Goal: Transaction & Acquisition: Purchase product/service

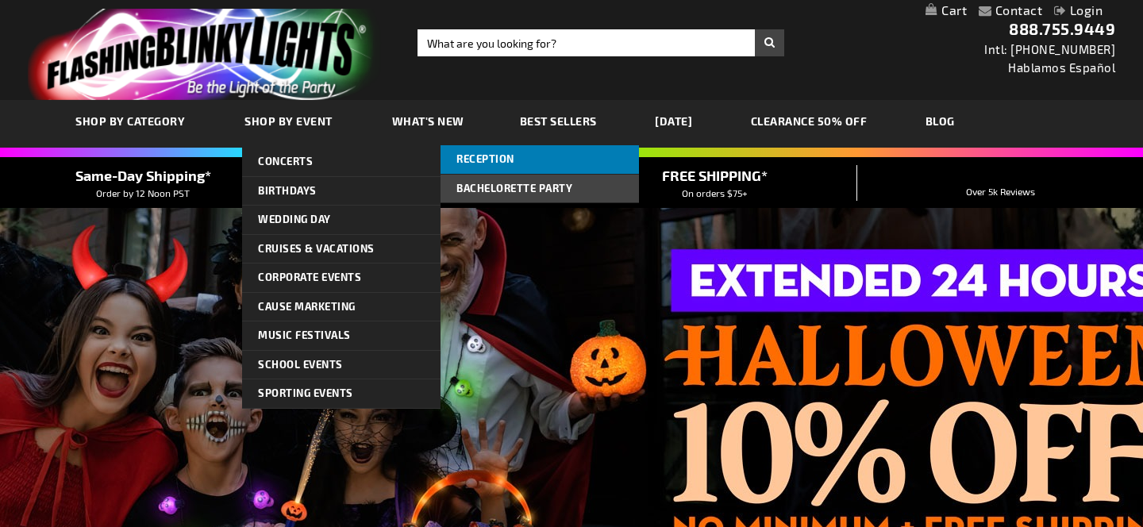
click at [494, 161] on span "Reception" at bounding box center [485, 158] width 58 height 13
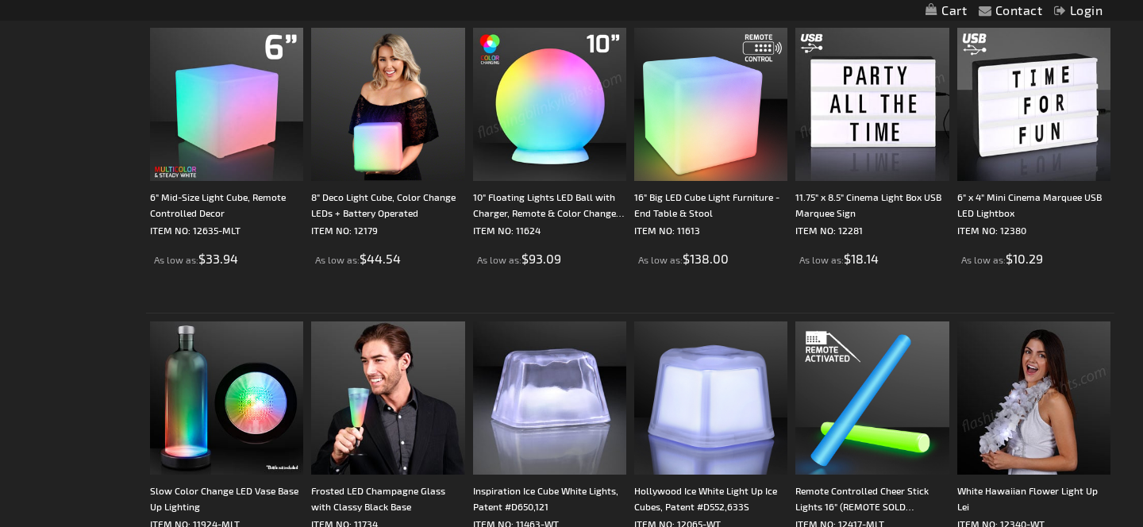
scroll to position [607, 0]
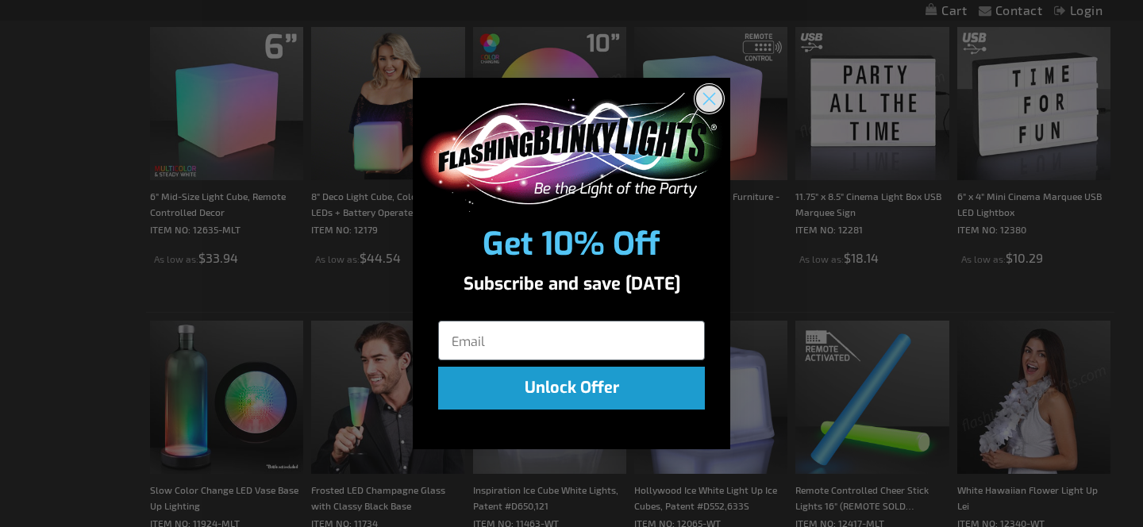
click at [707, 95] on circle "Close dialog" at bounding box center [709, 98] width 26 height 26
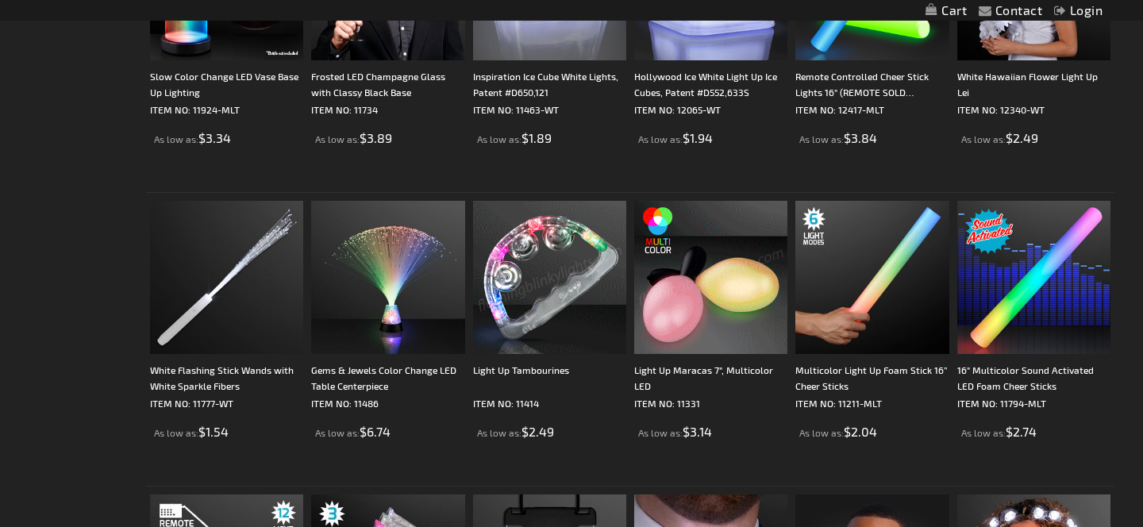
scroll to position [1024, 0]
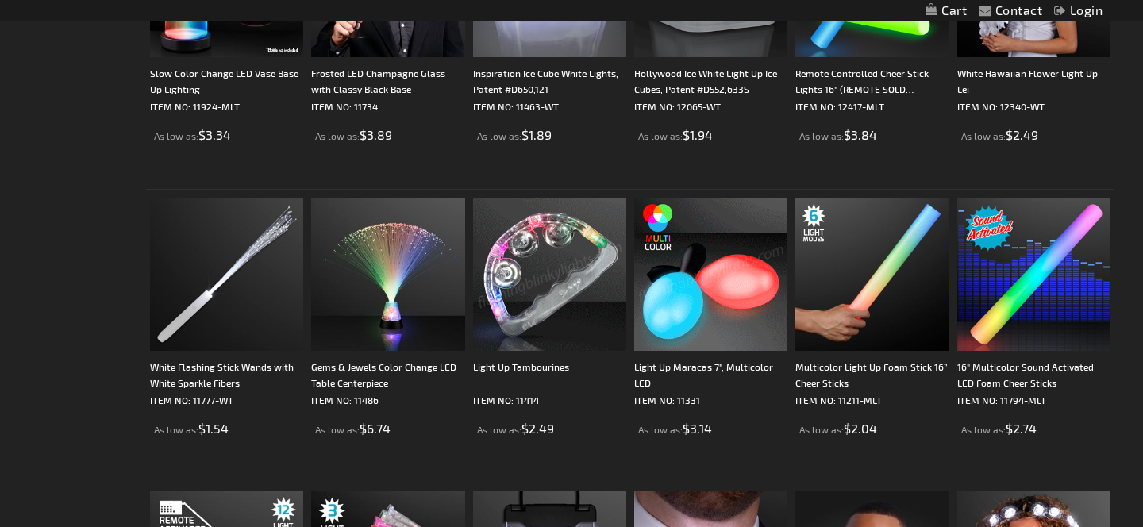
click at [548, 281] on img at bounding box center [549, 274] width 153 height 153
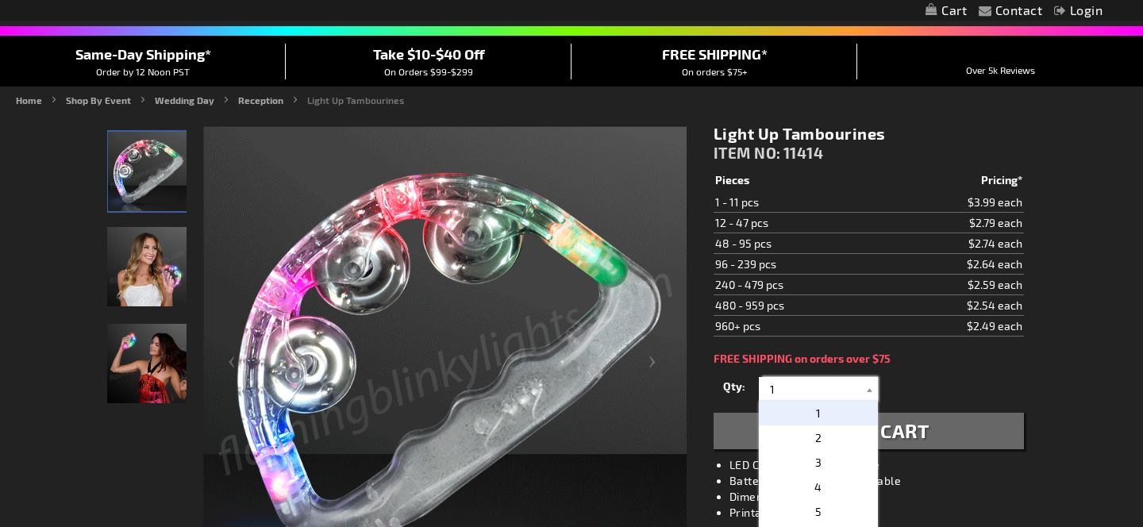
drag, startPoint x: 797, startPoint y: 385, endPoint x: 767, endPoint y: 385, distance: 30.2
click at [767, 385] on input "1" at bounding box center [820, 389] width 115 height 24
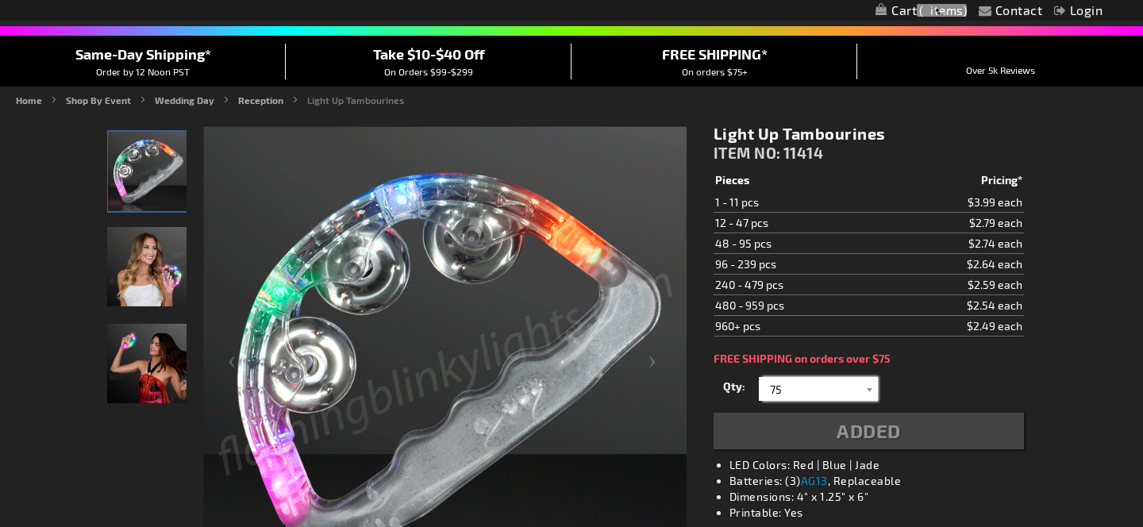
type input "75"
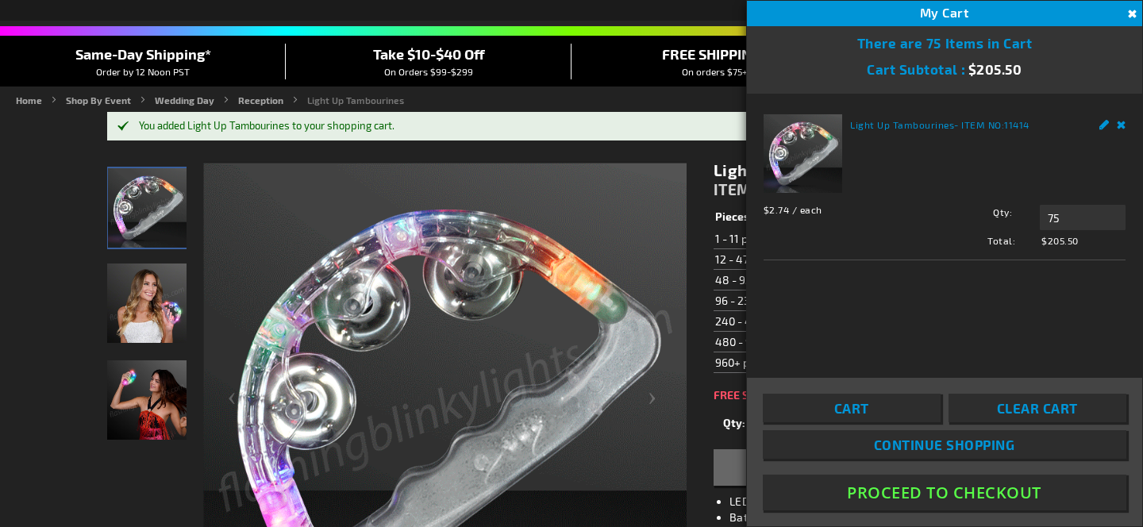
click at [1131, 10] on button "Close" at bounding box center [1130, 14] width 17 height 17
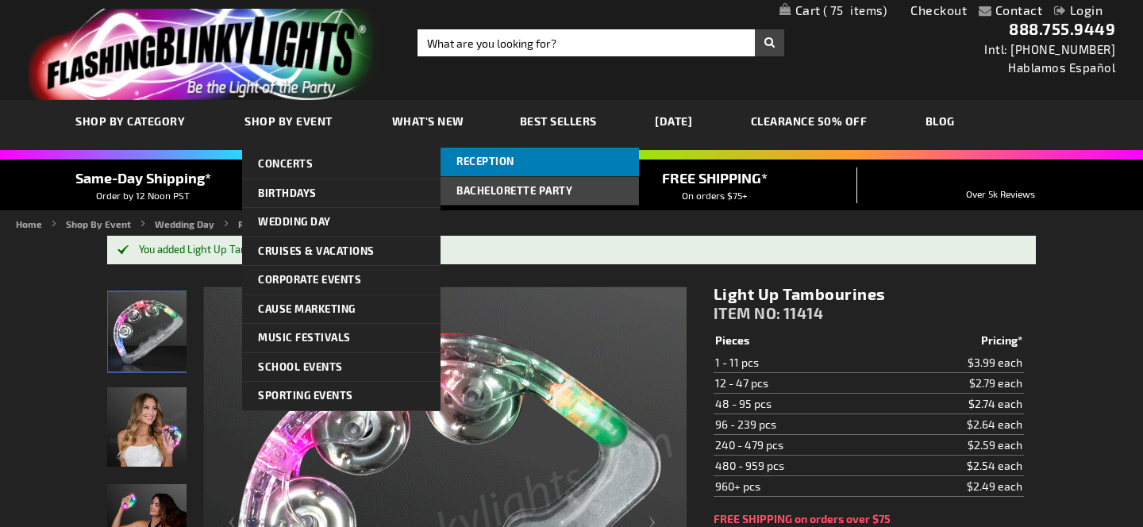
click at [507, 162] on span "Reception" at bounding box center [485, 161] width 58 height 13
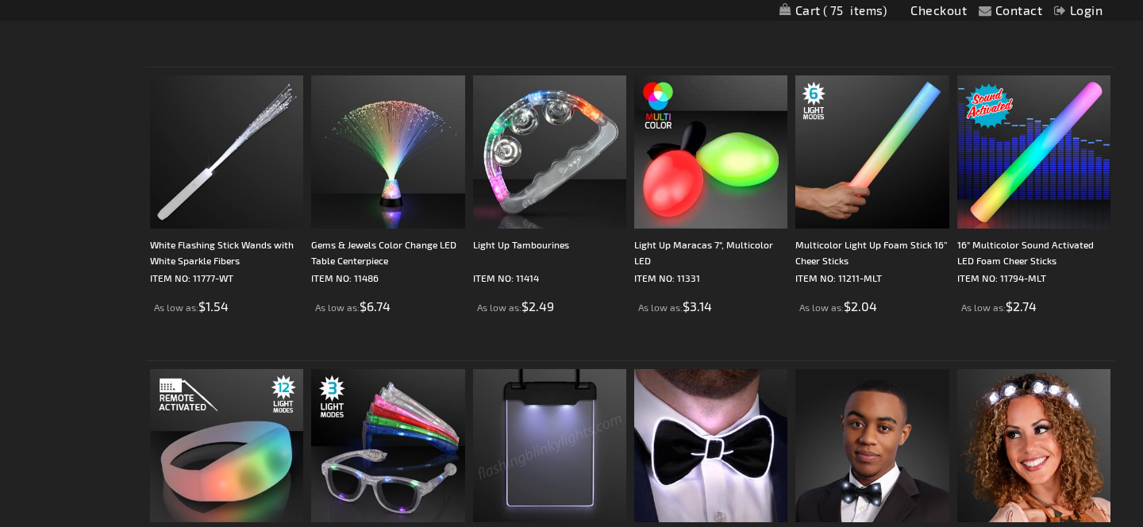
scroll to position [1140, 0]
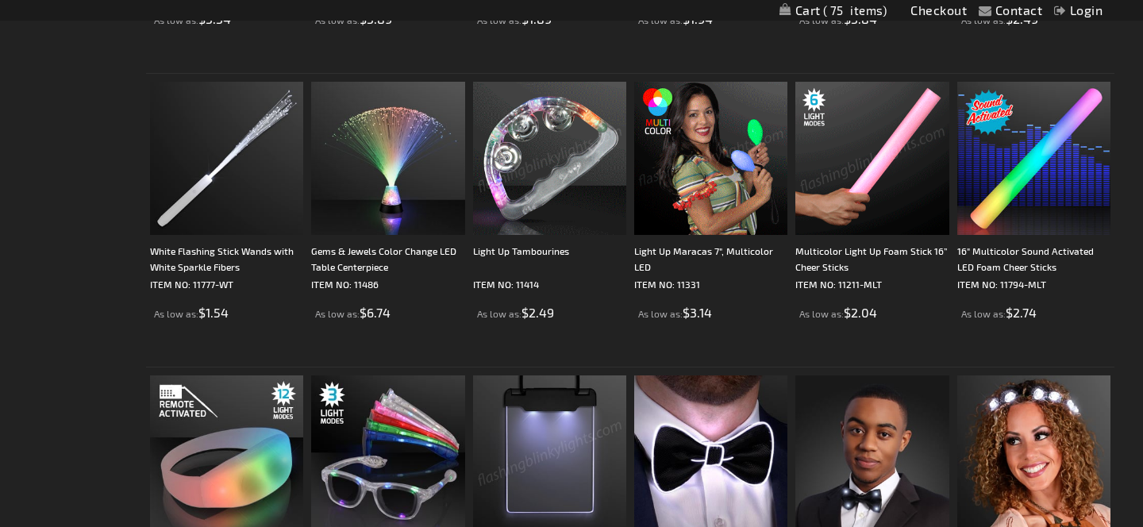
click at [866, 156] on img at bounding box center [871, 158] width 153 height 153
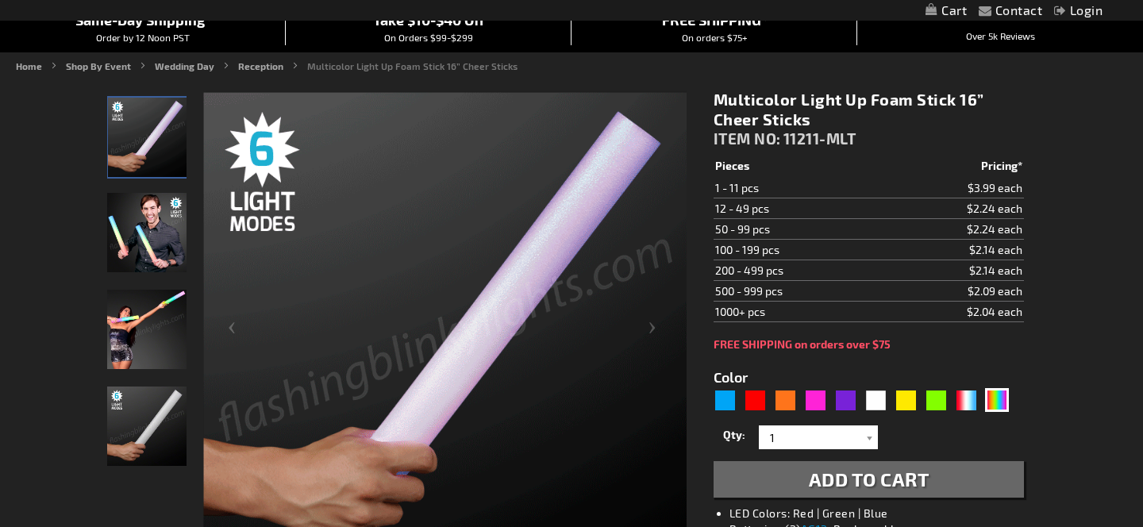
click at [156, 246] on img "Man displaying 16 Inch Multi-Color LED Light Up Foam Stick" at bounding box center [146, 232] width 79 height 79
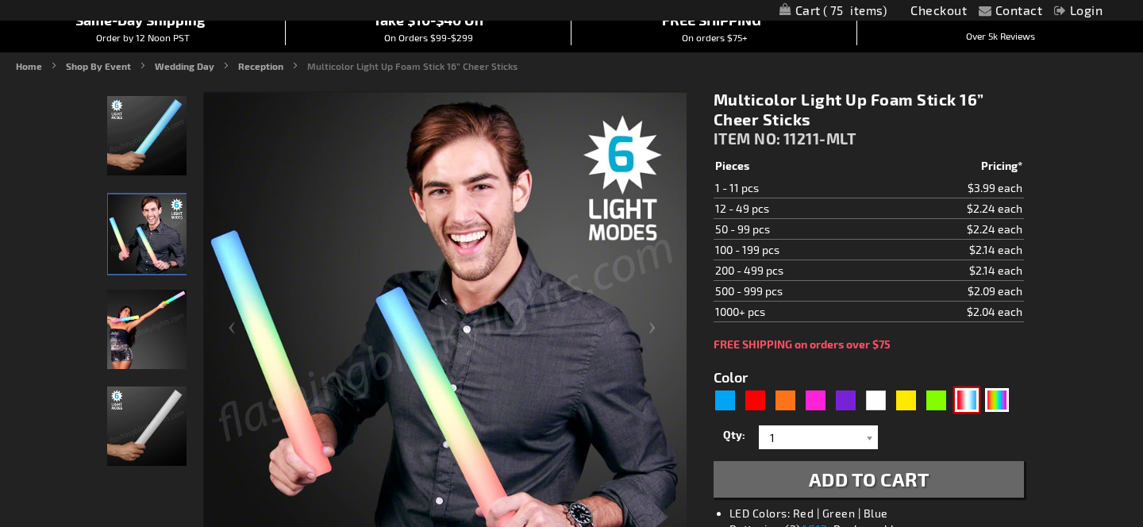
click at [968, 400] on div "RWB" at bounding box center [967, 400] width 24 height 24
type input "5643"
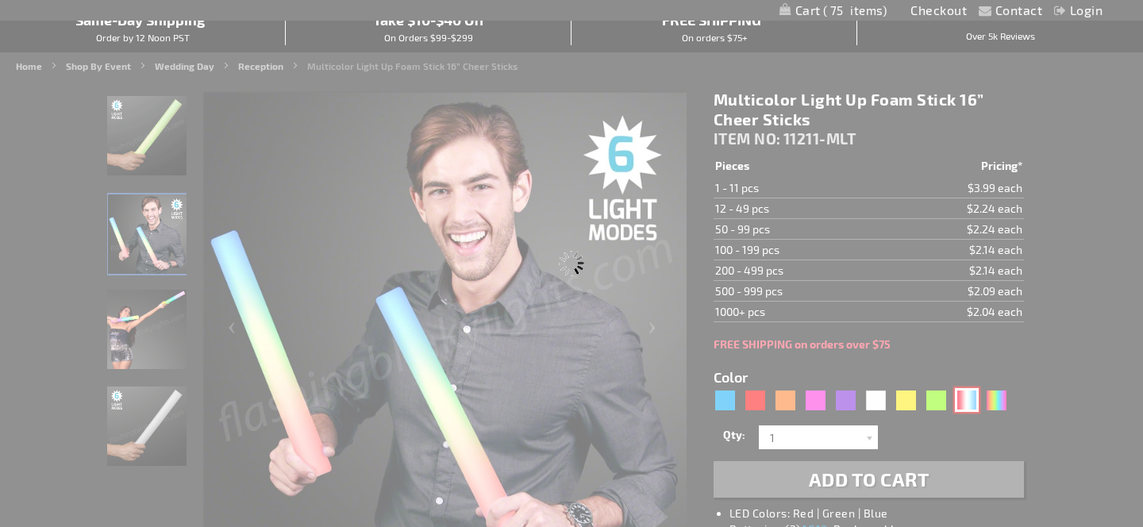
type input "11211-RWB"
type input "Customize - Red White &amp; Blue LED Foam Batons 16&rdquo; Cheer Sticks - ITEM …"
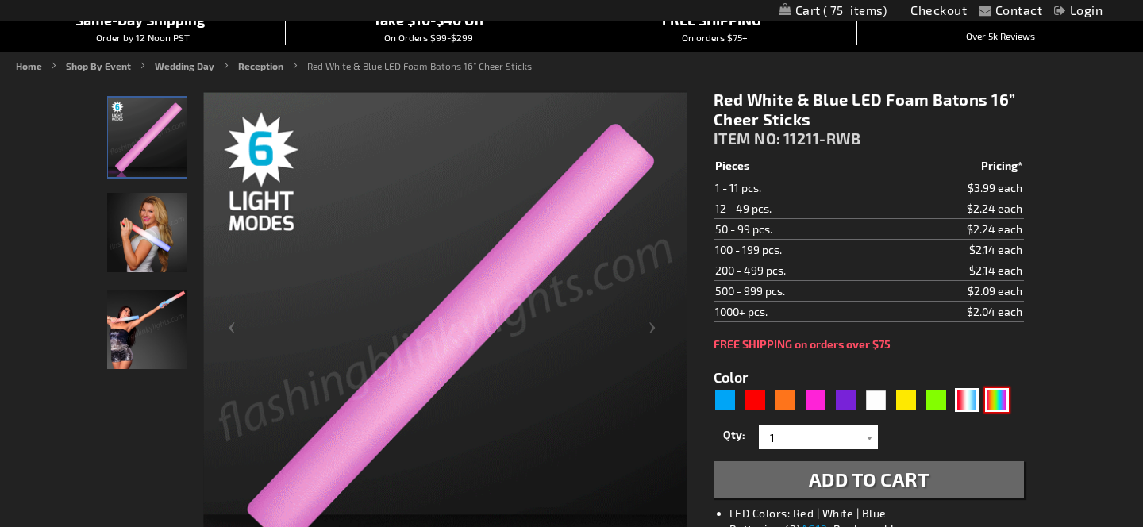
click at [999, 399] on div "Multicolor" at bounding box center [997, 400] width 24 height 24
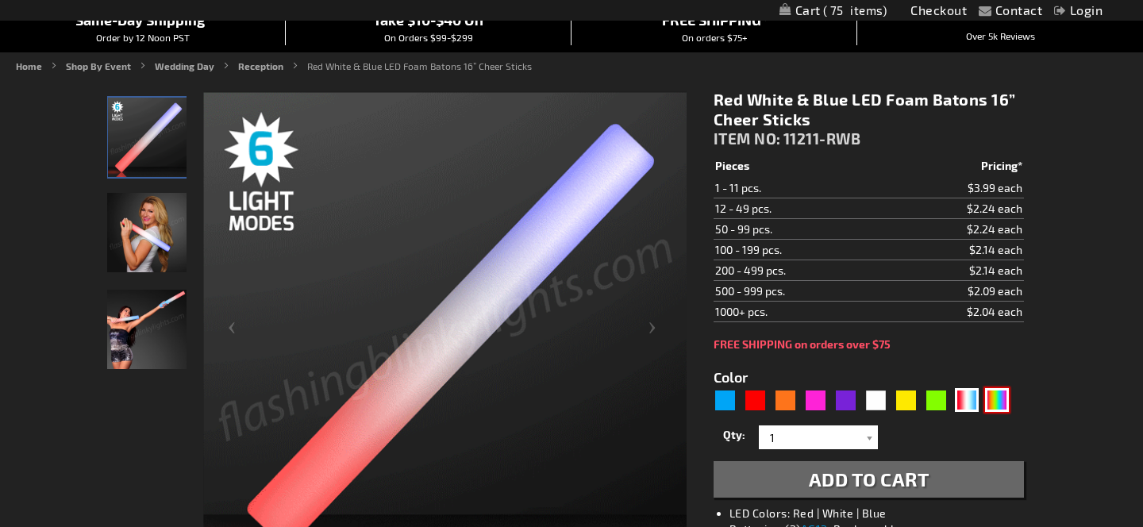
type input "5659"
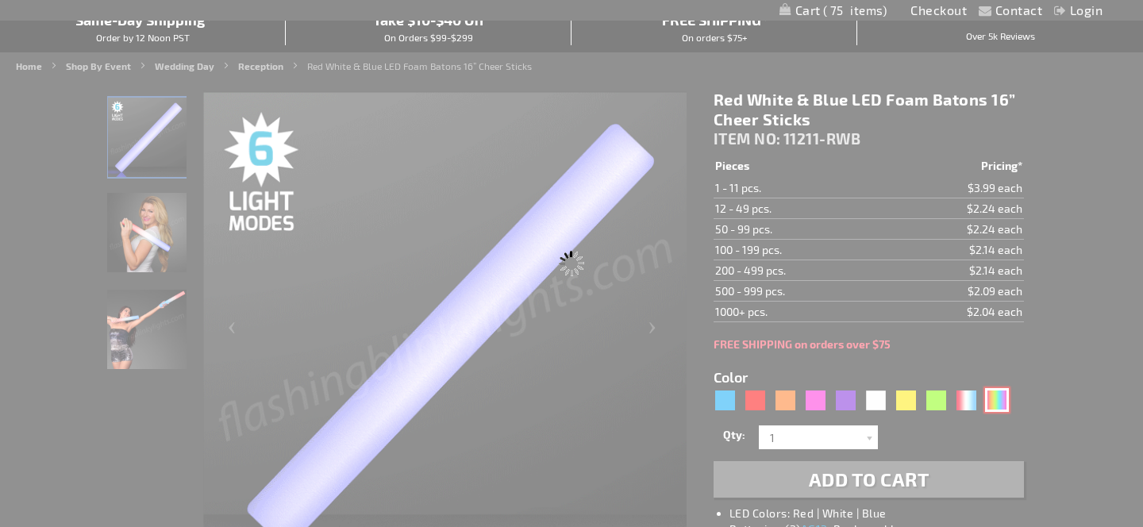
type input "11211-MLT"
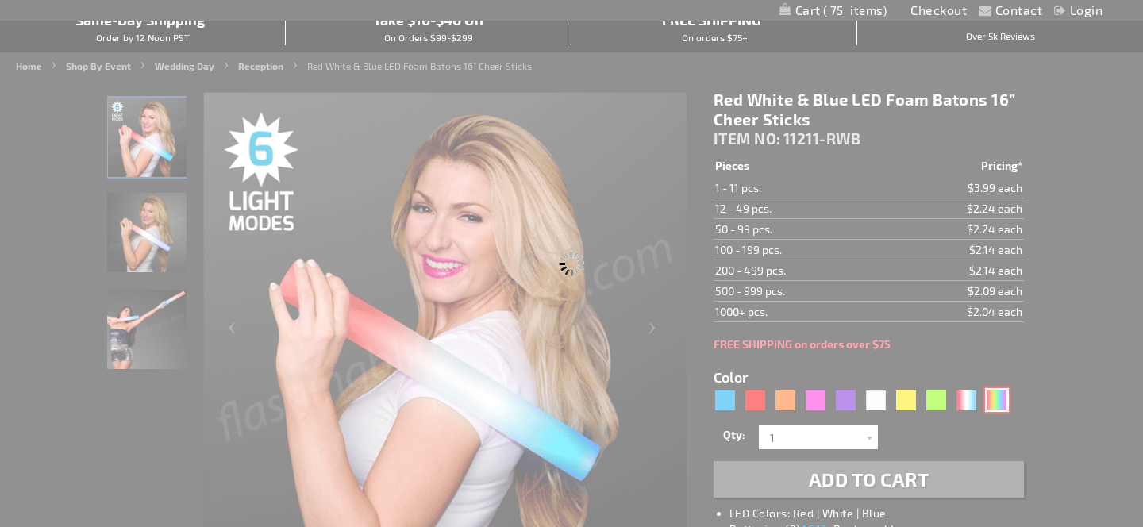
type input "Customize - Multicolor Light Up Foam Stick 16&rdquo; Cheer Sticks - ITEM NO: 11…"
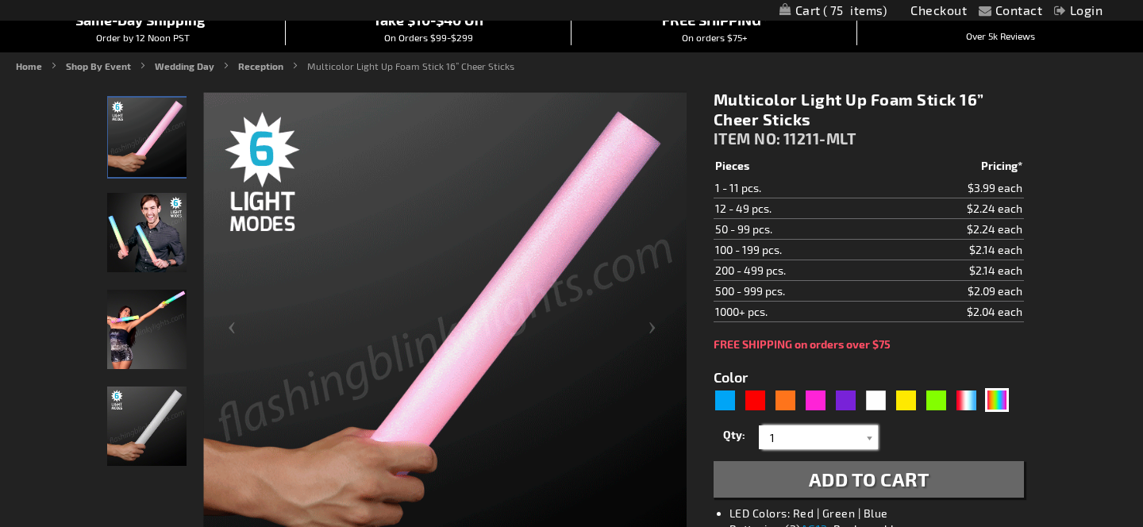
click at [841, 437] on input "1" at bounding box center [820, 437] width 115 height 24
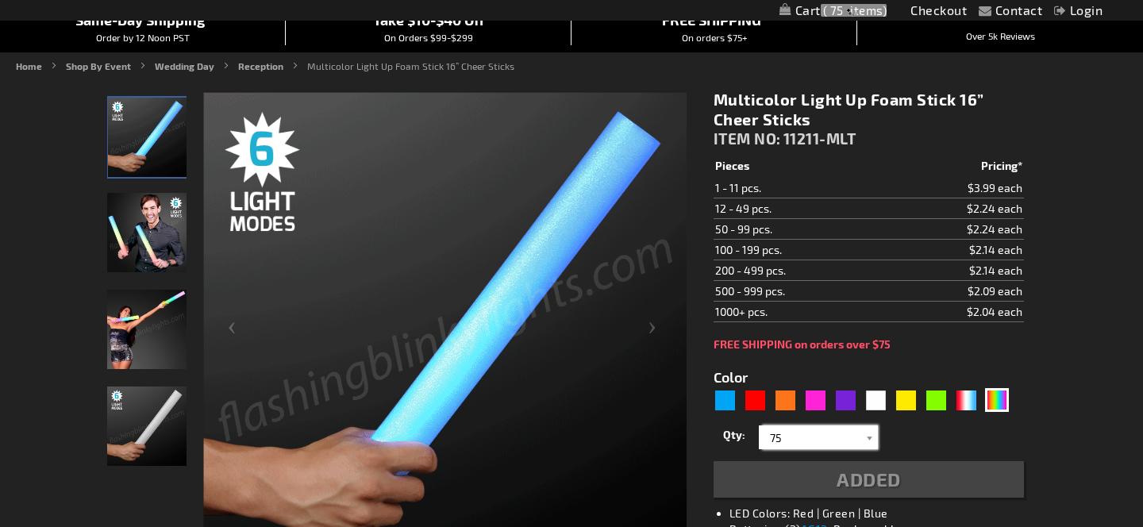
type input "75"
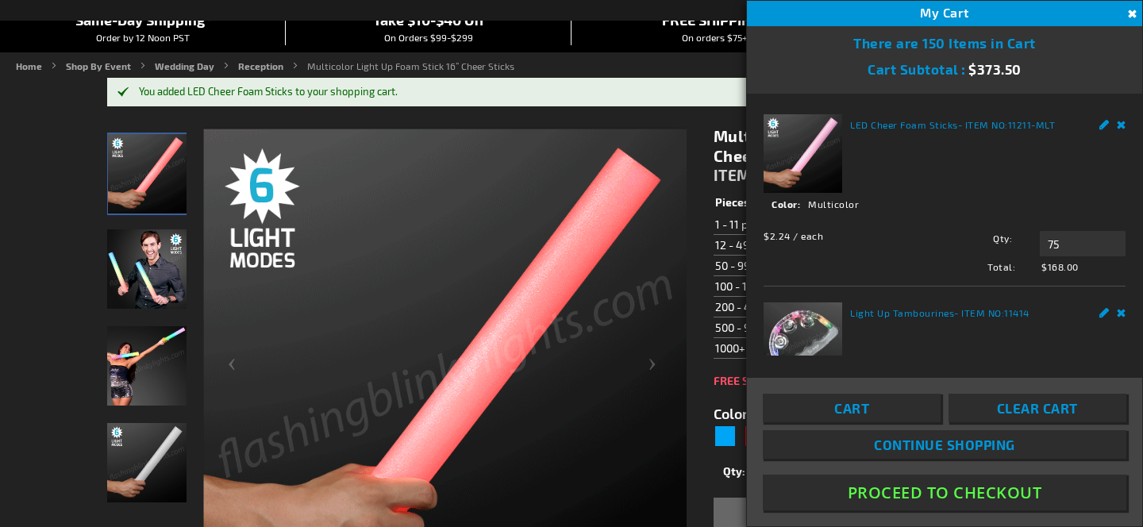
click at [1128, 10] on button "Close" at bounding box center [1130, 14] width 17 height 17
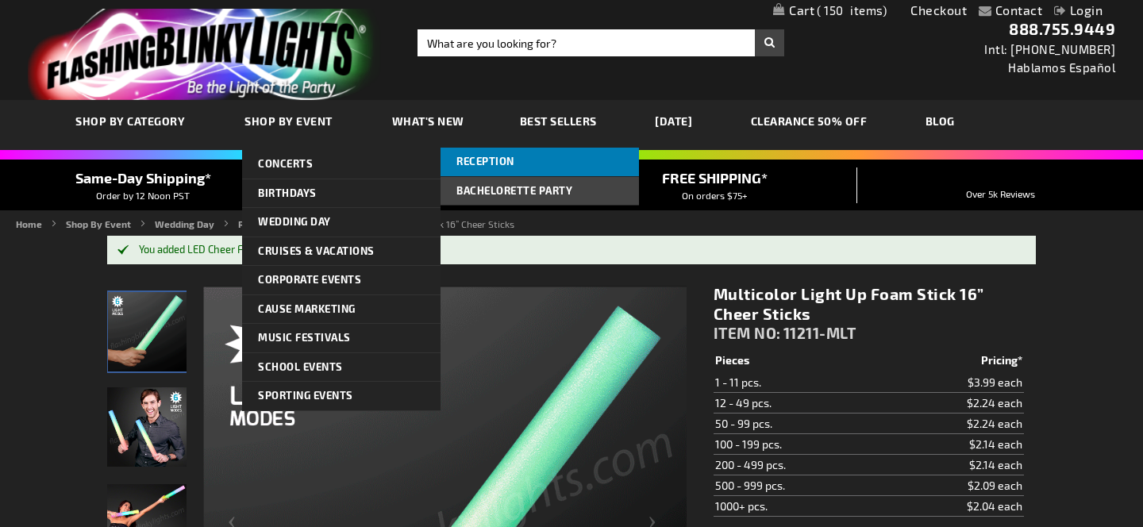
click at [524, 164] on link "Reception" at bounding box center [540, 162] width 198 height 29
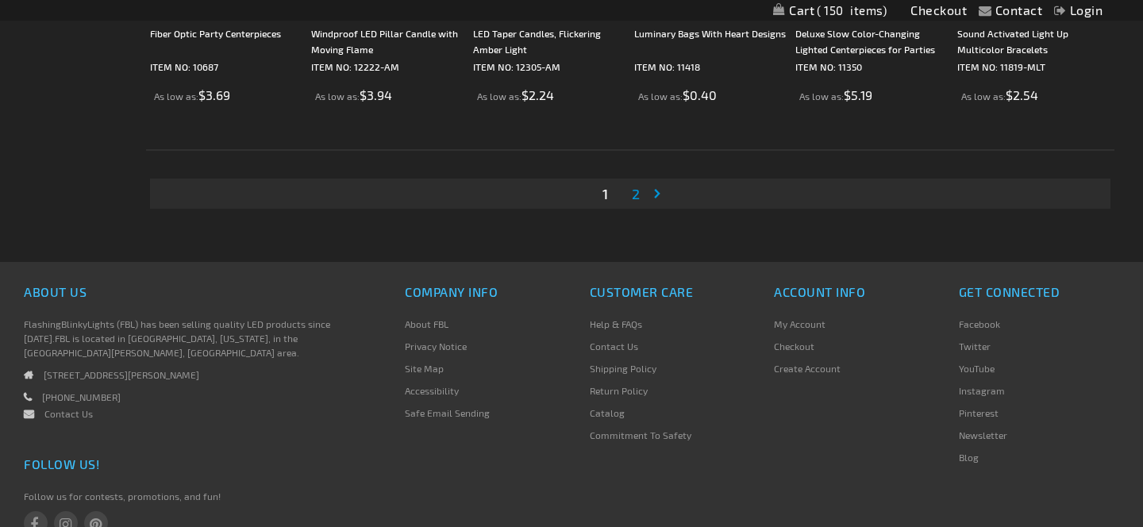
scroll to position [3118, 0]
click at [639, 199] on span "2" at bounding box center [636, 195] width 8 height 17
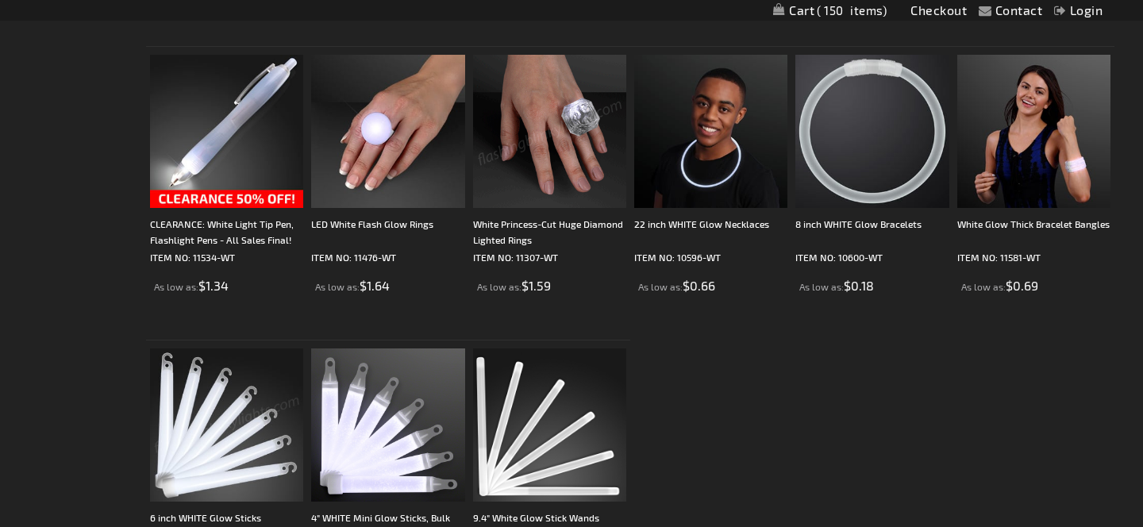
scroll to position [874, 0]
click at [552, 126] on img at bounding box center [549, 130] width 153 height 153
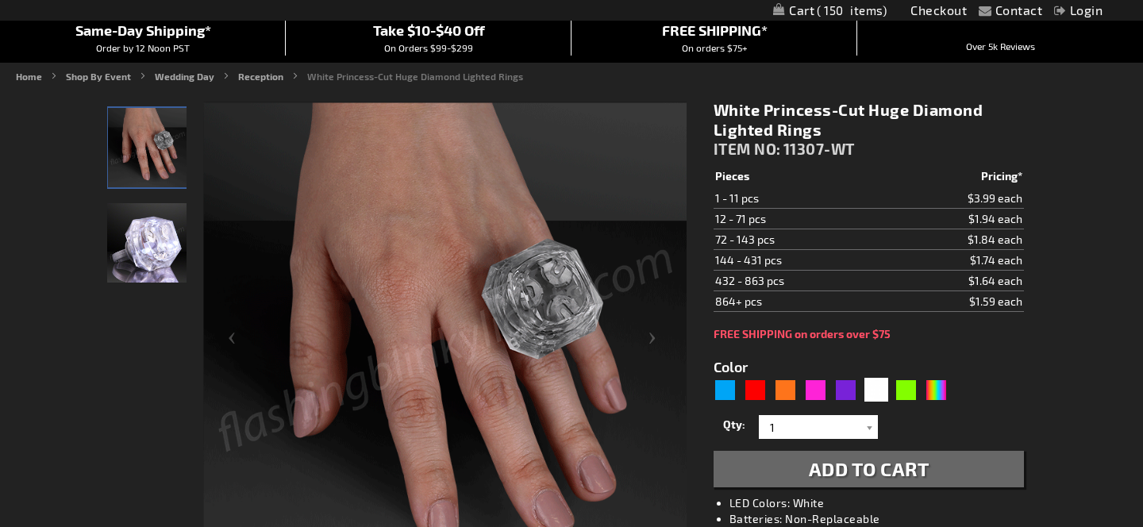
scroll to position [185, 0]
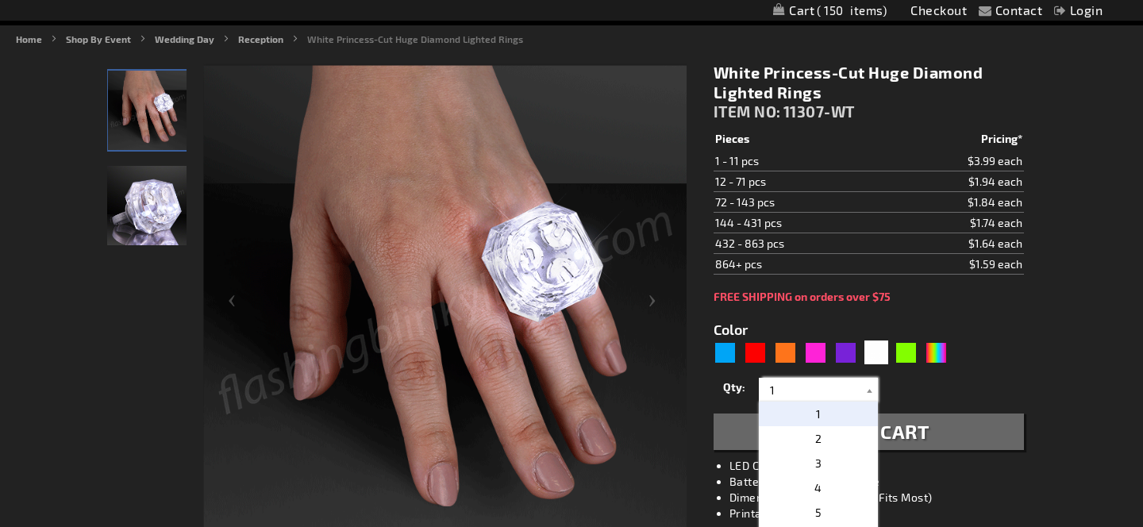
click at [812, 385] on input "1" at bounding box center [820, 390] width 115 height 24
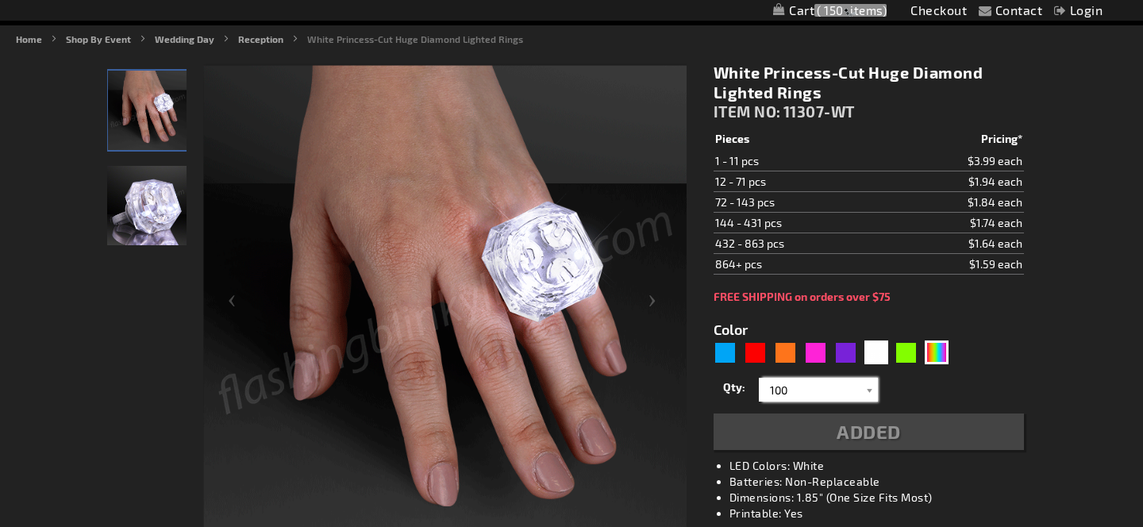
type input "100"
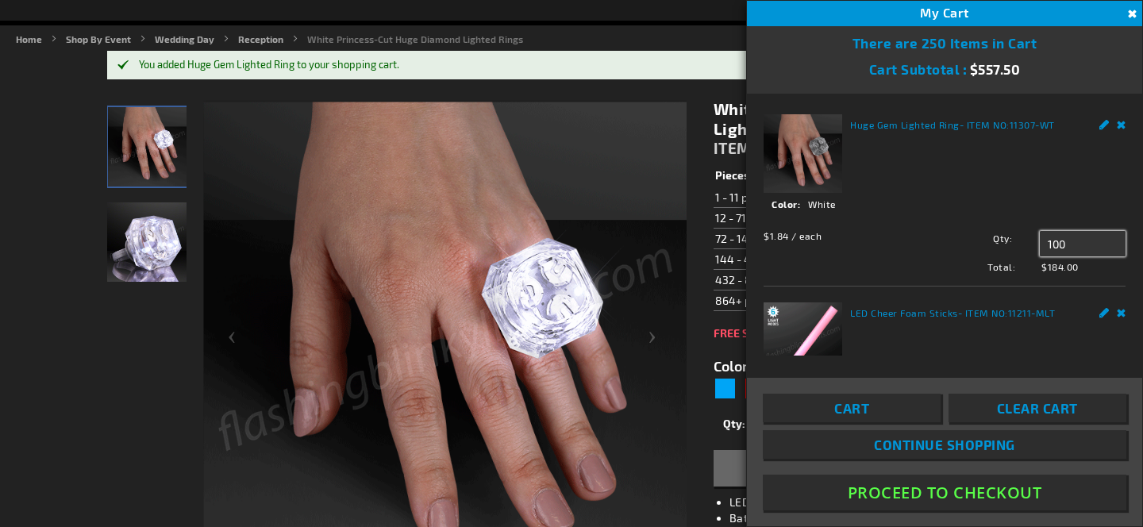
click at [1072, 242] on input "100" at bounding box center [1083, 243] width 86 height 25
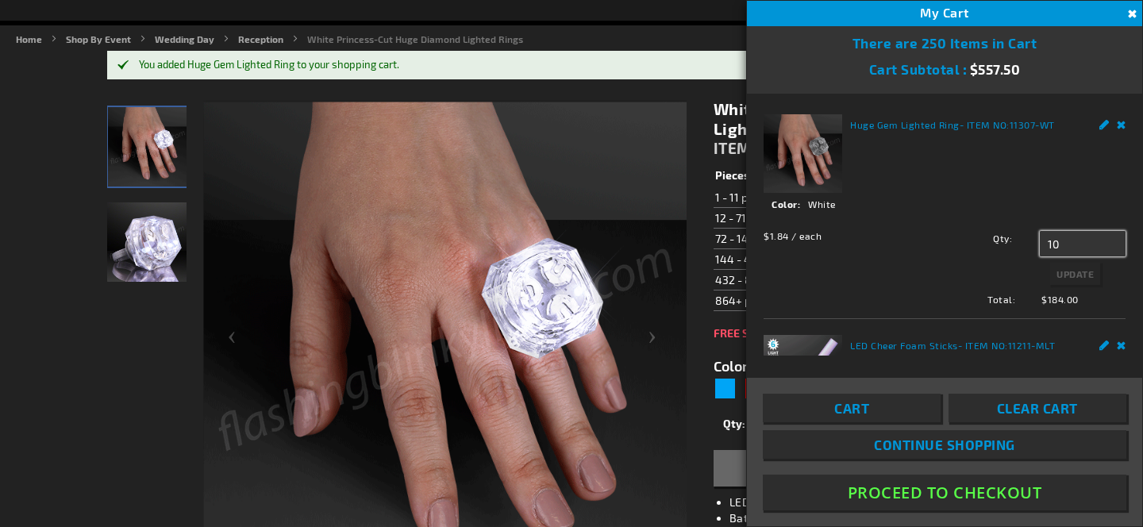
type input "1"
type input "50"
click at [1088, 272] on span "Update" at bounding box center [1074, 273] width 37 height 11
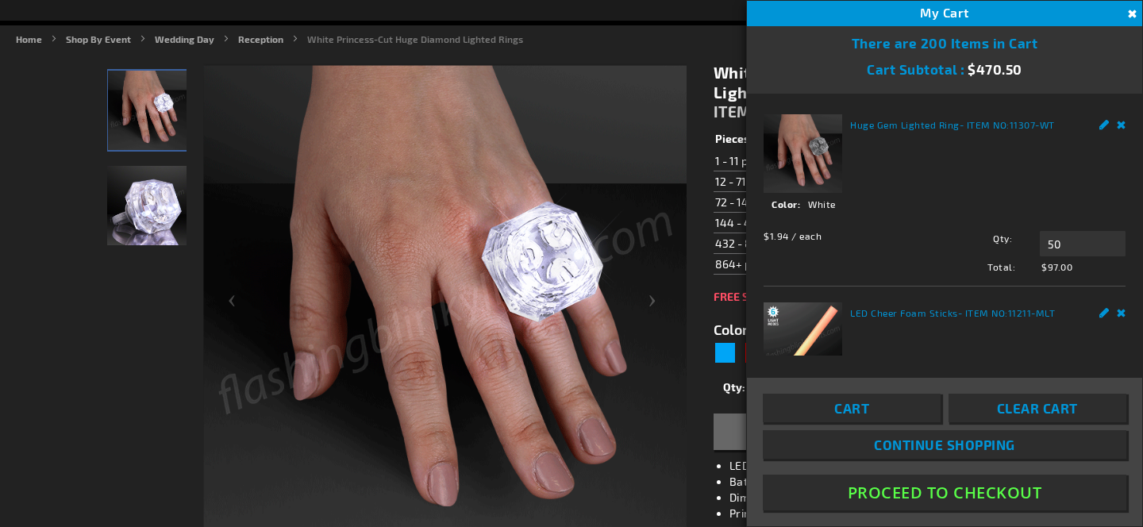
click at [1133, 11] on button "Close" at bounding box center [1130, 14] width 17 height 17
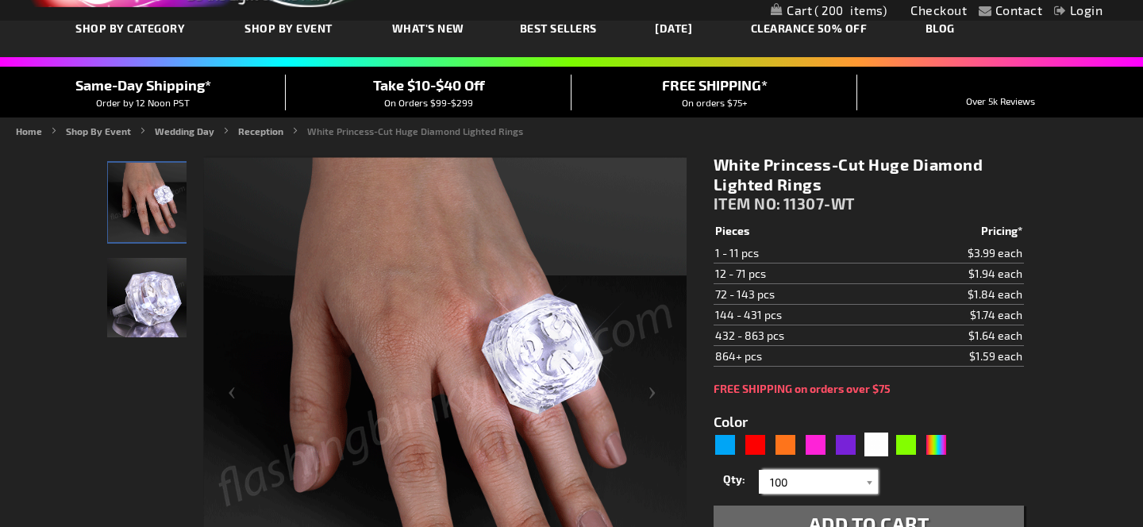
scroll to position [0, 0]
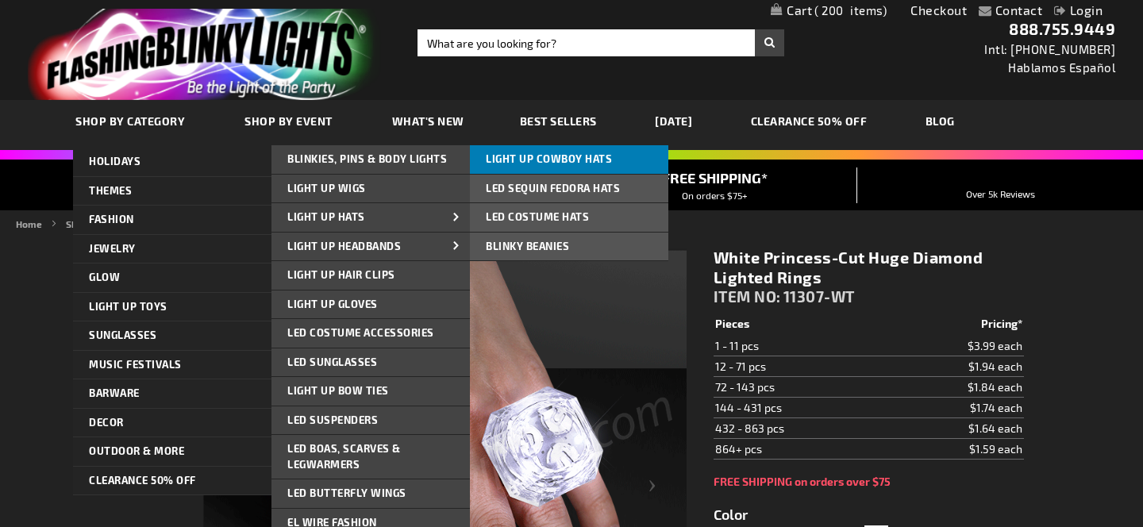
click at [576, 157] on span "Light Up Cowboy Hats" at bounding box center [549, 158] width 126 height 13
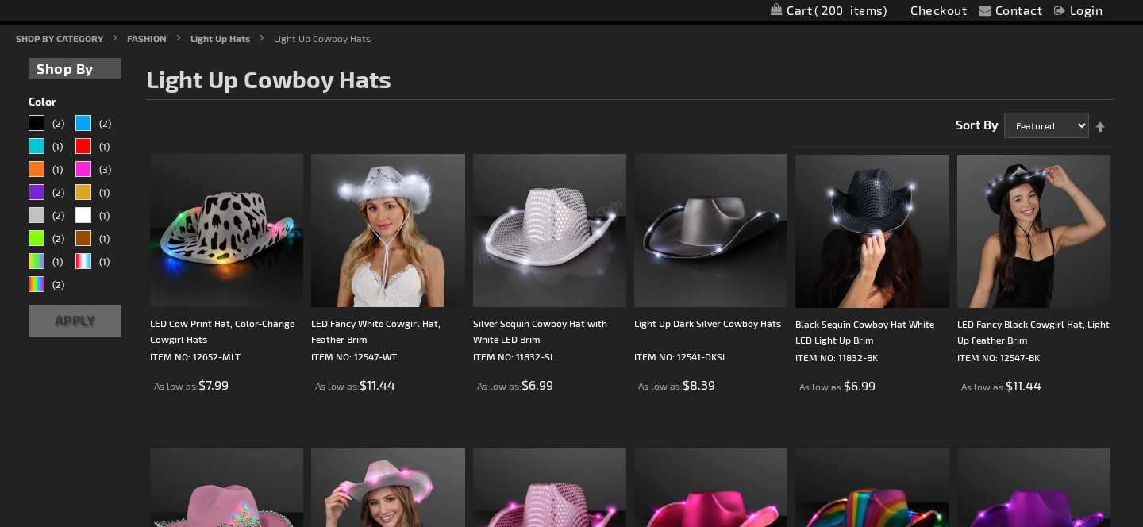
scroll to position [187, 0]
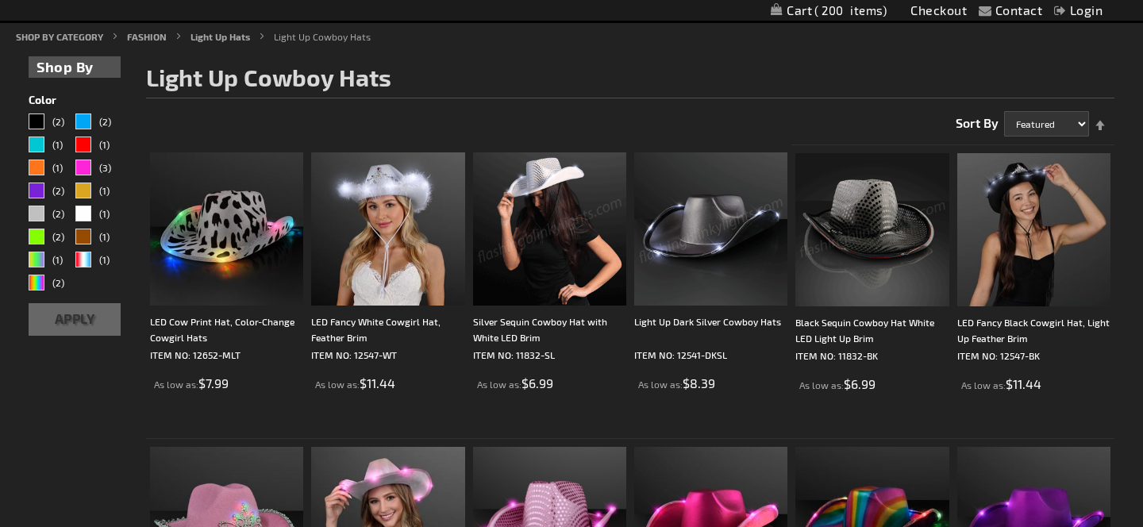
click at [854, 219] on img at bounding box center [871, 229] width 153 height 153
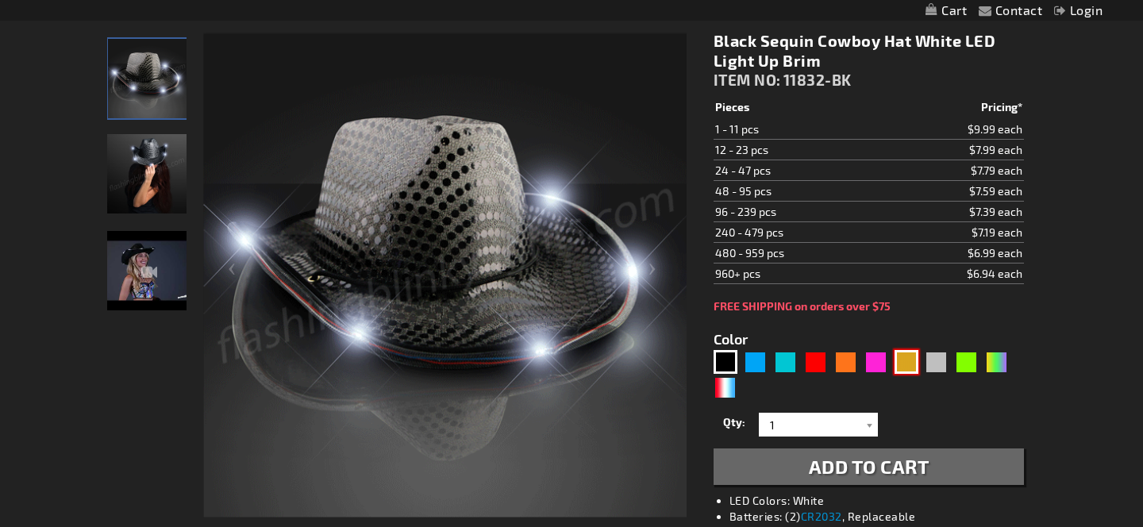
click at [906, 356] on div "Gold" at bounding box center [907, 362] width 24 height 24
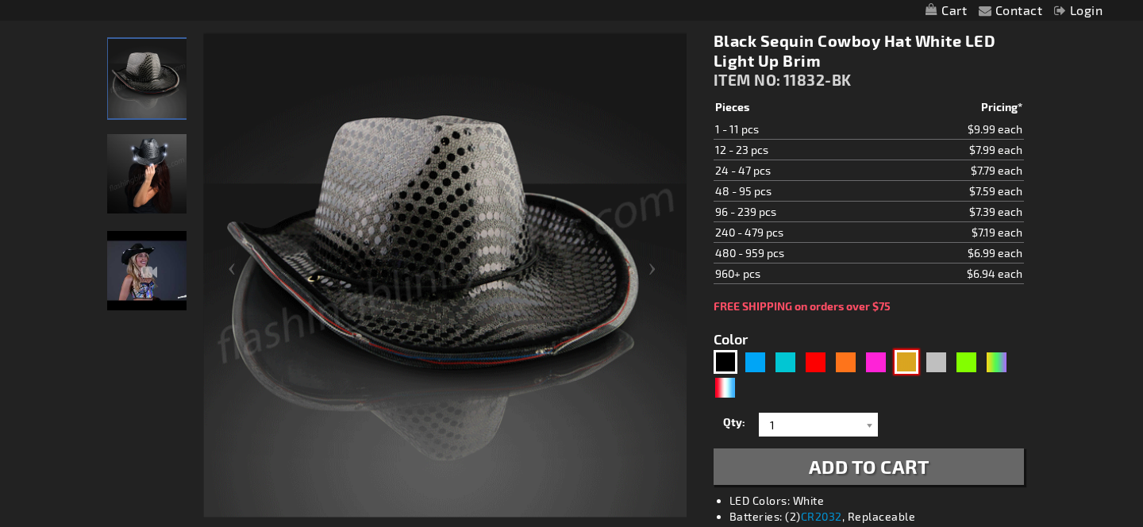
type input "5633"
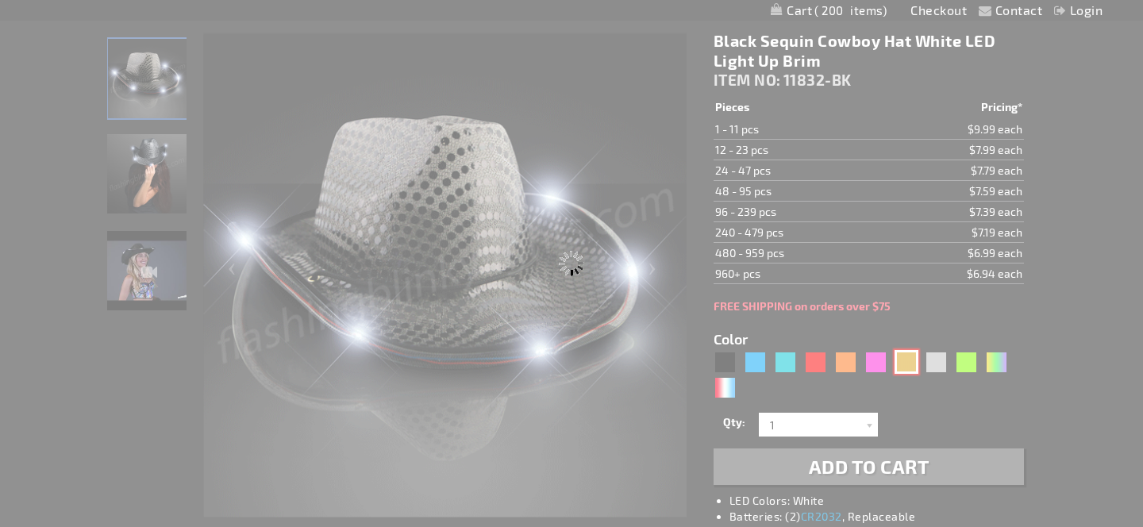
type input "11832-GD"
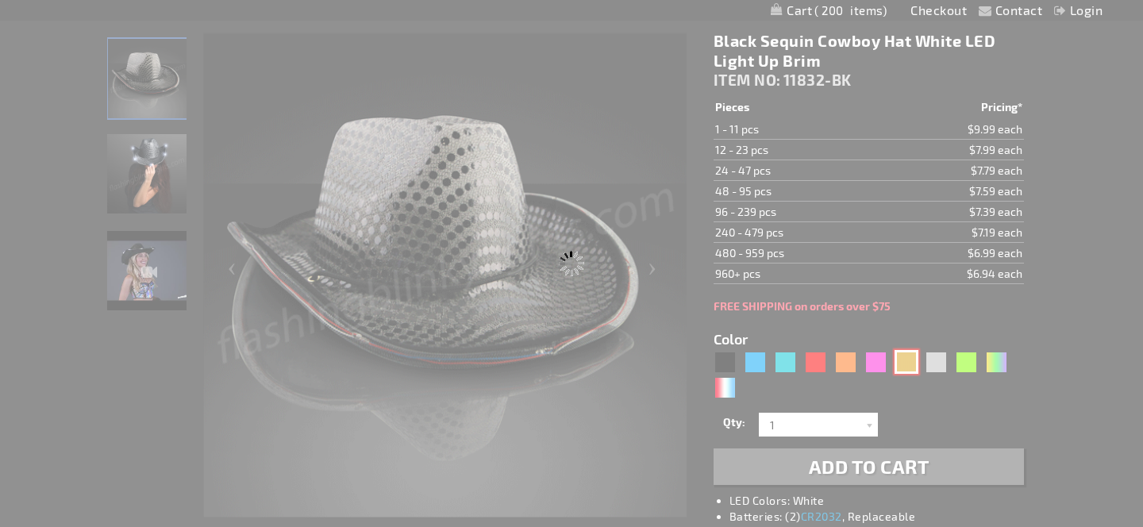
type input "Customize - Shiny Yellow-Gold Cowboy Hat with Light Brim - ITEM NO: 11832-GD"
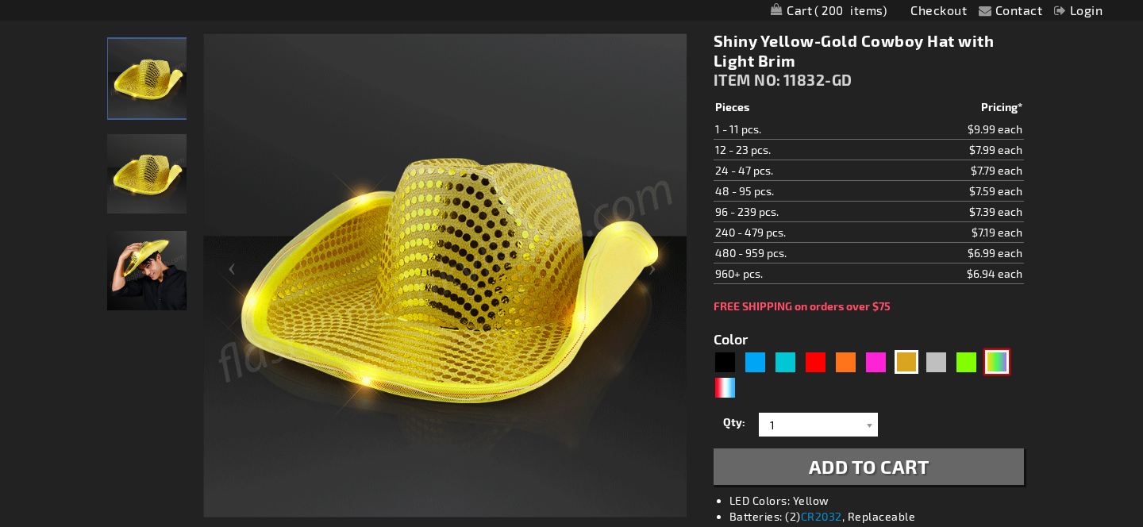
click at [994, 369] on div "PGG" at bounding box center [997, 362] width 24 height 24
type input "5638"
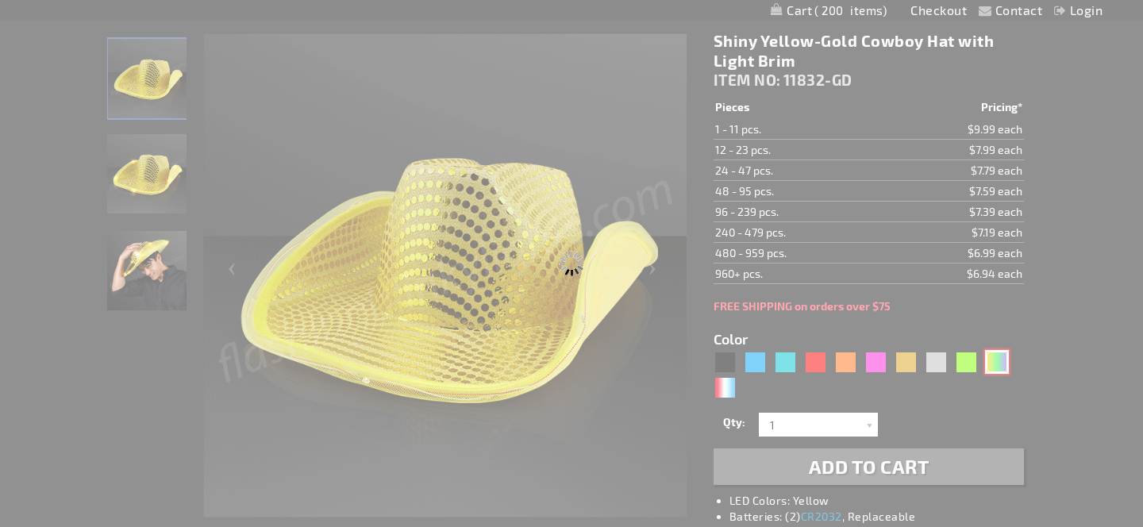
type input "11832-PGG"
type input "Customize - Light Up [DATE] Cowboy Hat - ITEM NO: 11832-PGG"
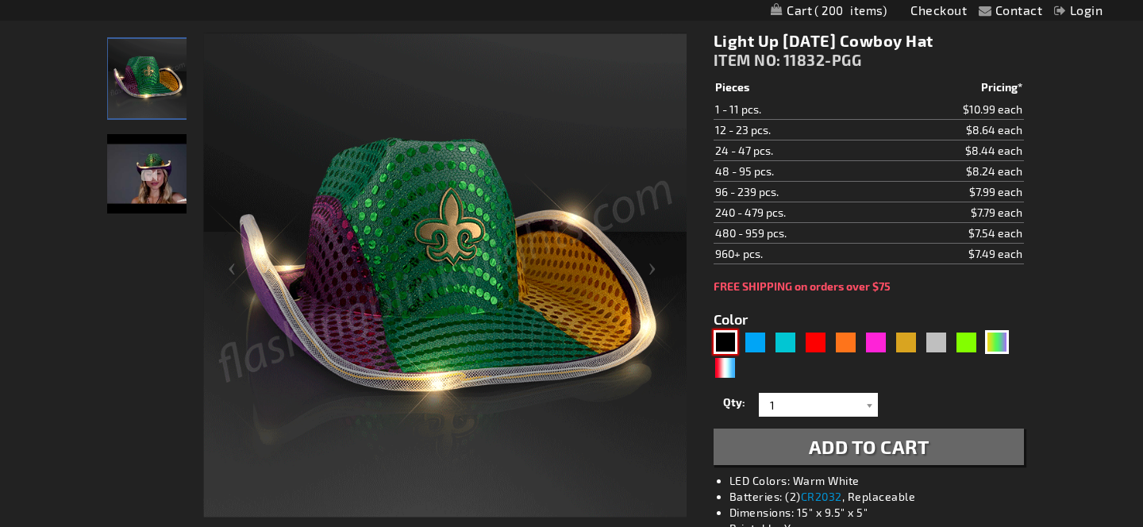
click at [731, 341] on div "Black" at bounding box center [726, 342] width 24 height 24
type input "5631"
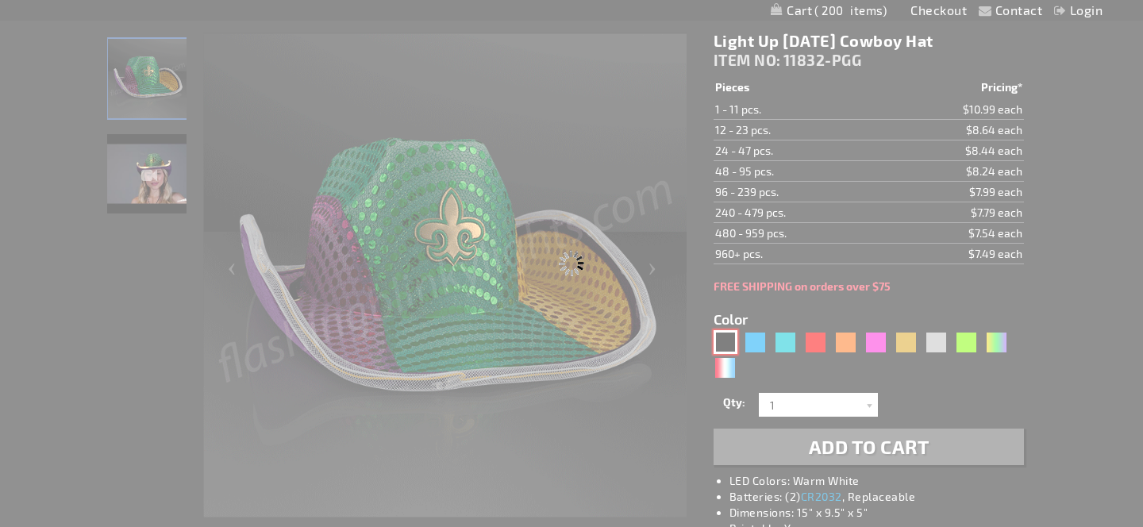
type input "11832-BK"
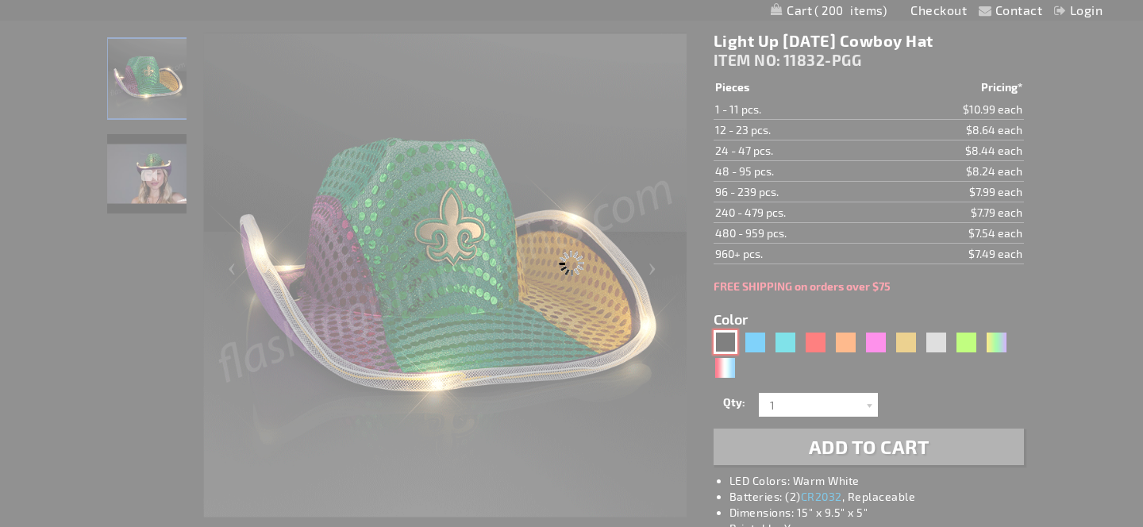
type input "Customize - Black Sequin Cowboy Hat White LED Light Up Brim - ITEM NO: 11832-BK"
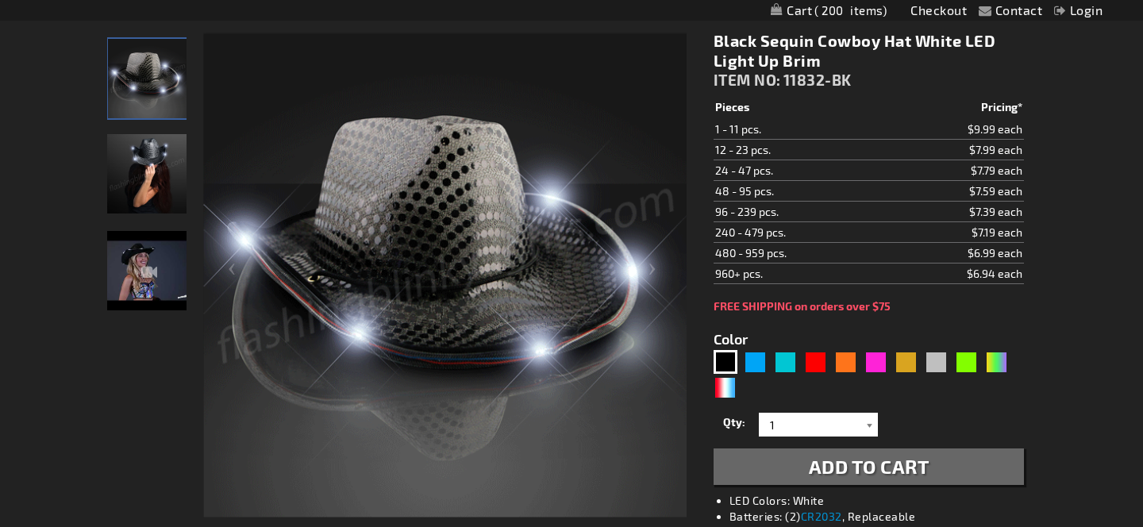
click at [869, 425] on div at bounding box center [870, 425] width 16 height 24
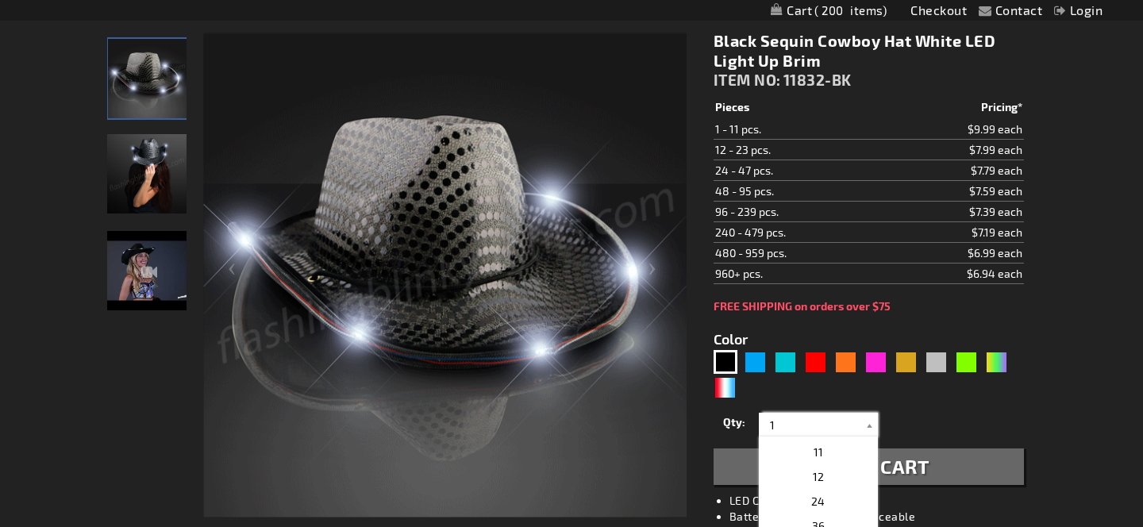
scroll to position [233, 0]
click at [832, 509] on p "24" at bounding box center [818, 511] width 119 height 25
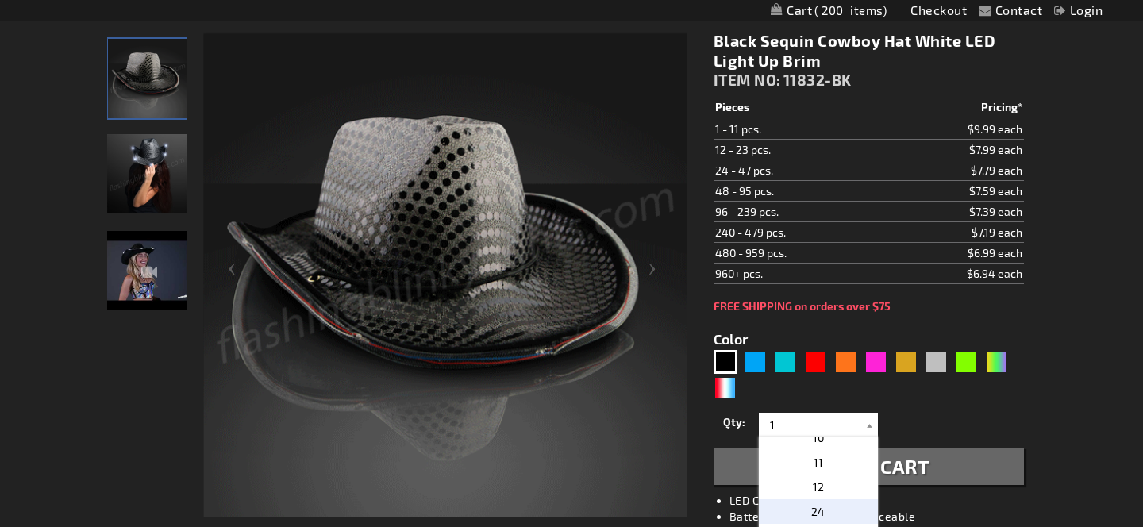
type input "24"
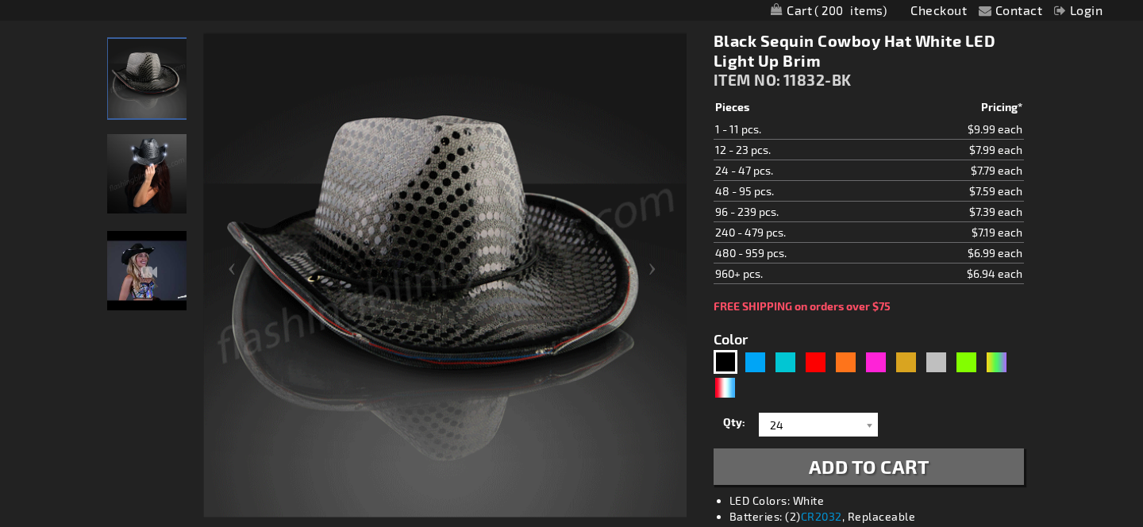
click at [850, 469] on span "Add to Cart" at bounding box center [869, 466] width 121 height 23
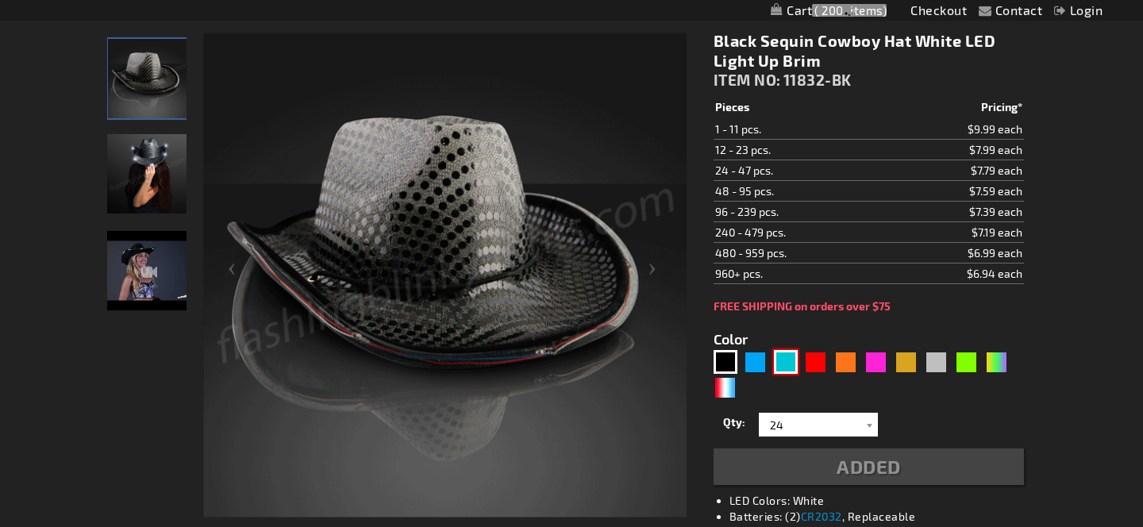
click at [790, 365] on div "Turquoise" at bounding box center [786, 362] width 24 height 24
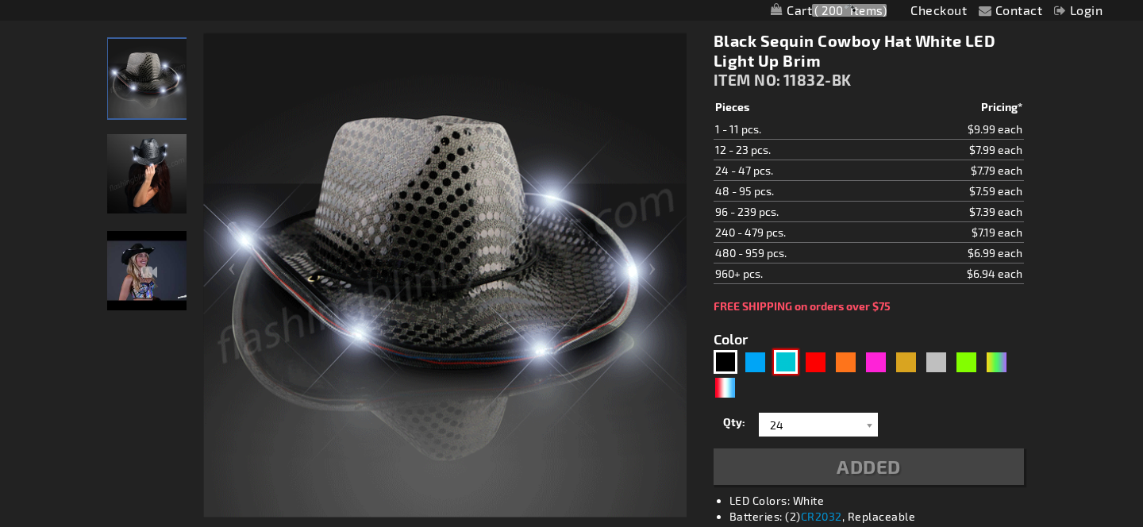
type input "5653"
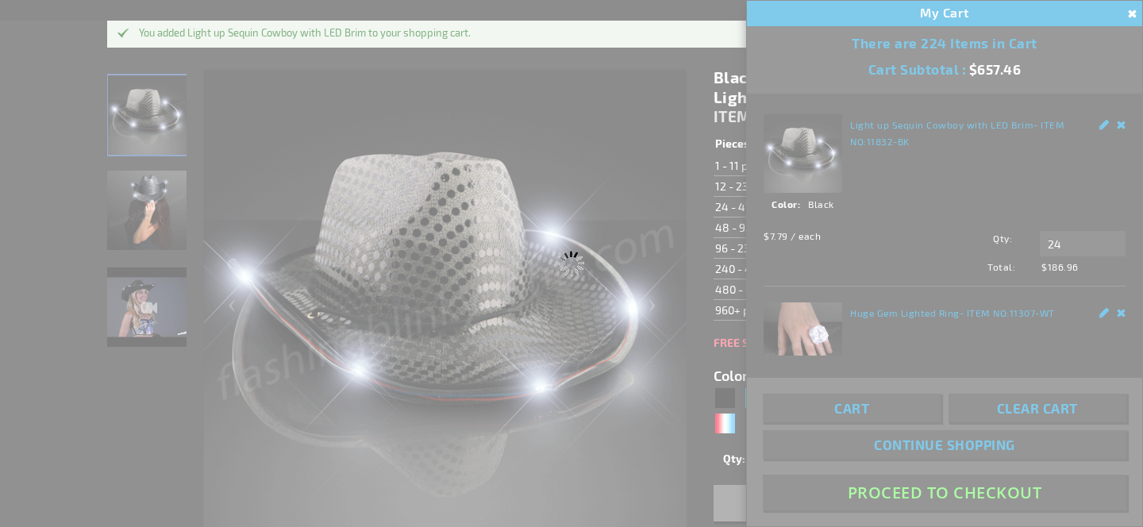
type input "11832-TQ"
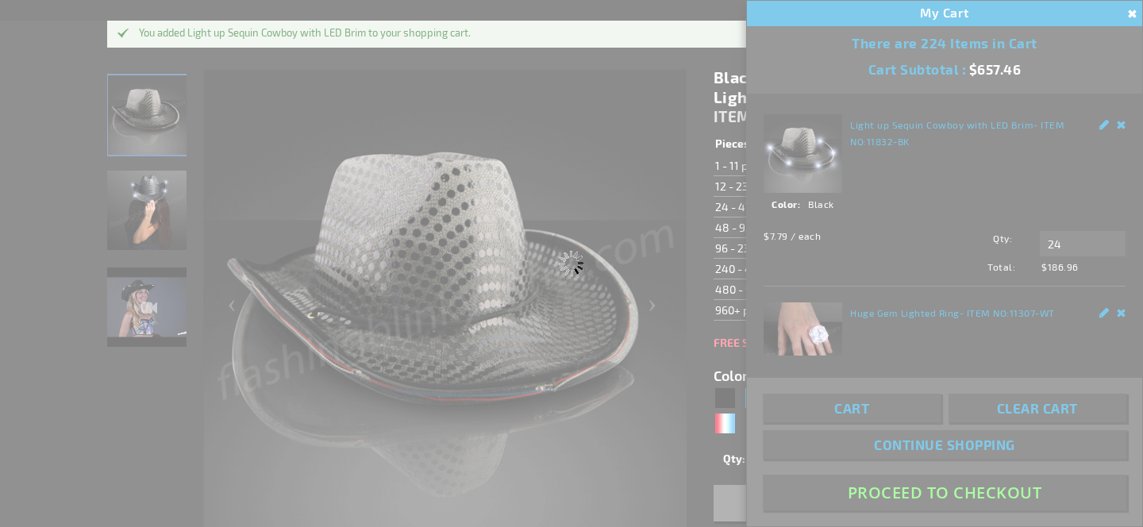
type input "Customize - Light Up Turquoise Cowboy Hat - ITEM NO: 11832-TQ"
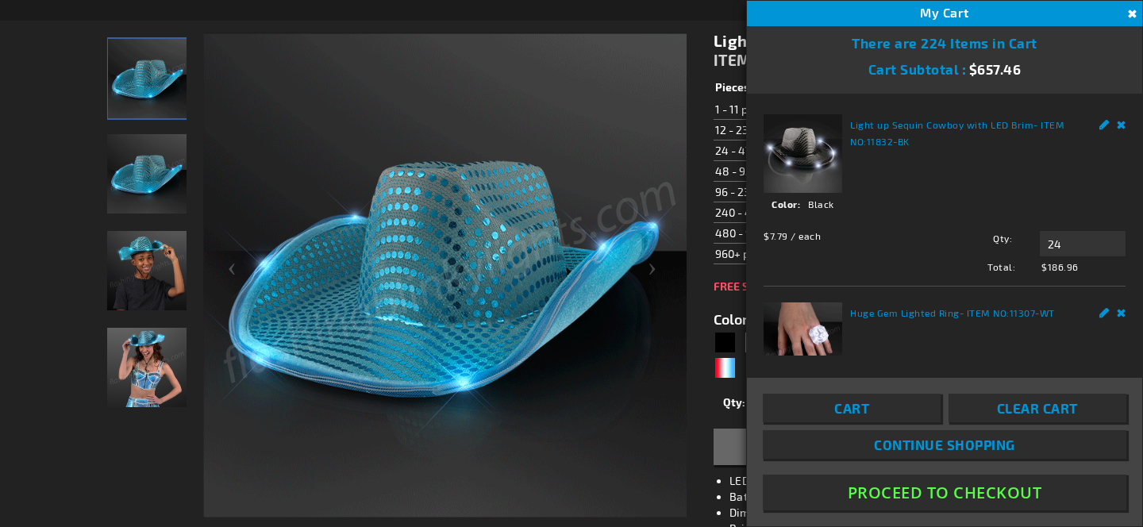
click at [1131, 16] on button "Close" at bounding box center [1130, 14] width 17 height 17
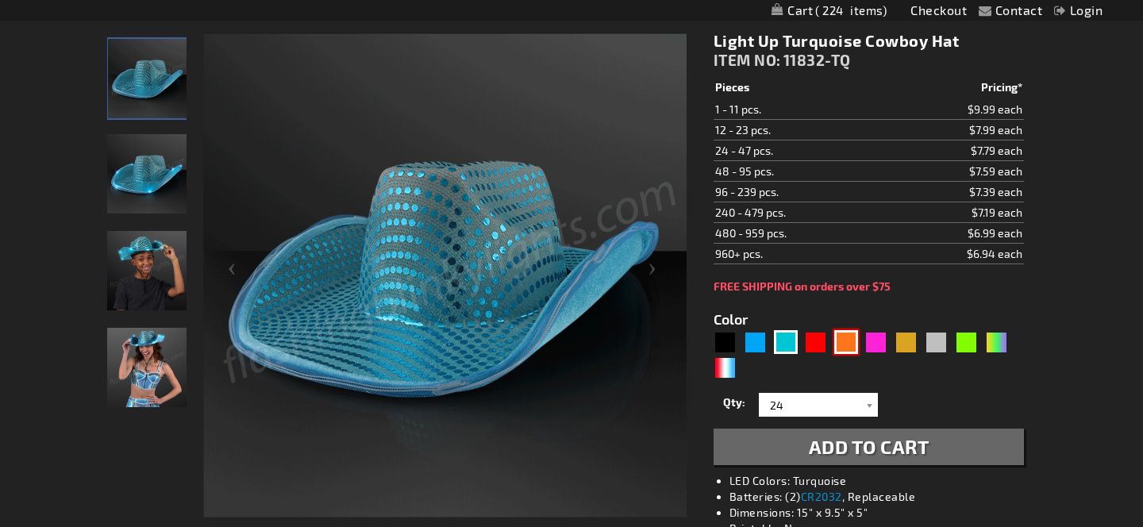
click at [845, 341] on div "Orange" at bounding box center [846, 342] width 24 height 24
type input "5637"
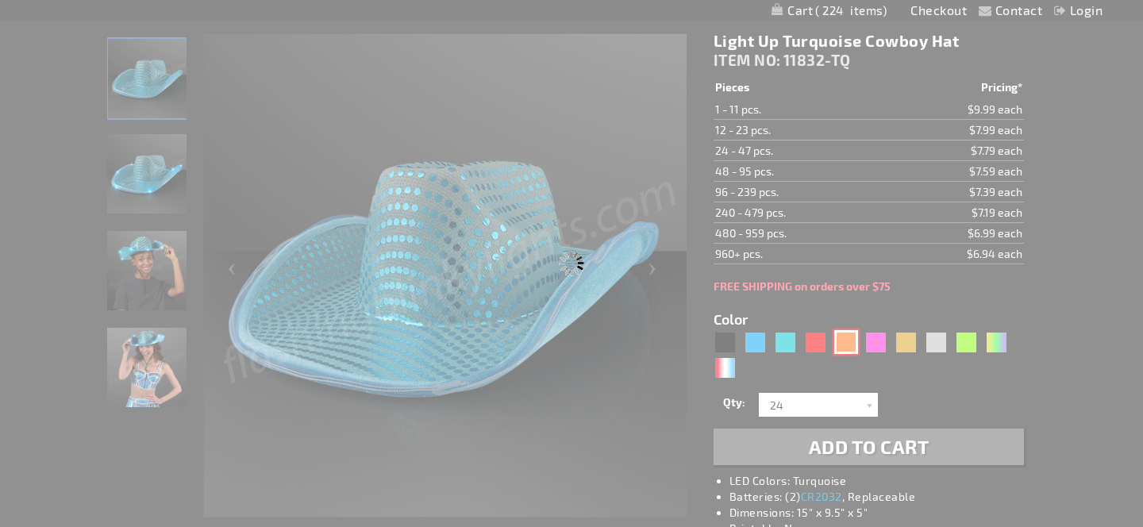
type input "11832-OR"
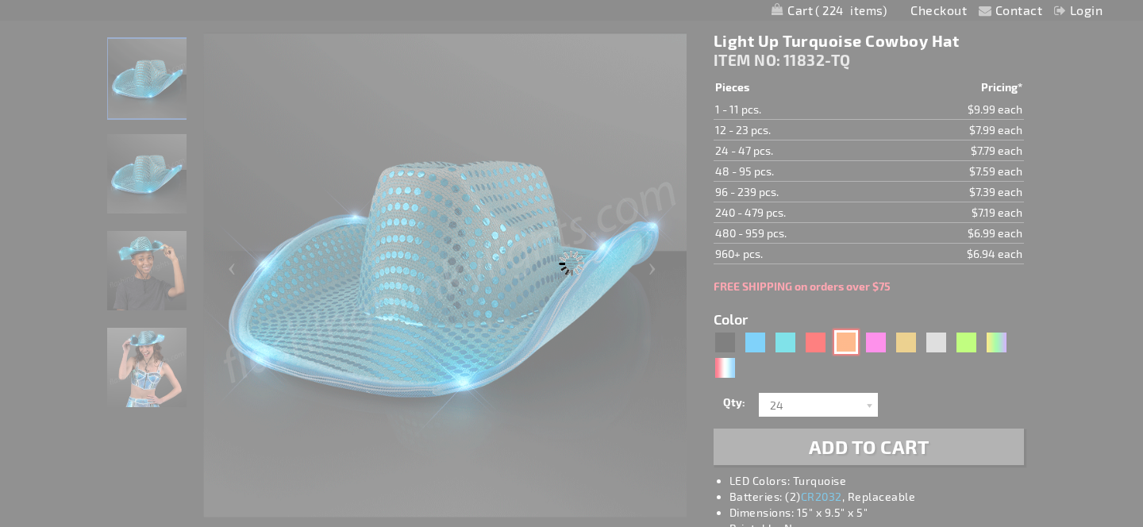
type input "Customize - Shiny Orange Cowboy Hat with Orange LED Brim - ITEM NO: 11832-OR"
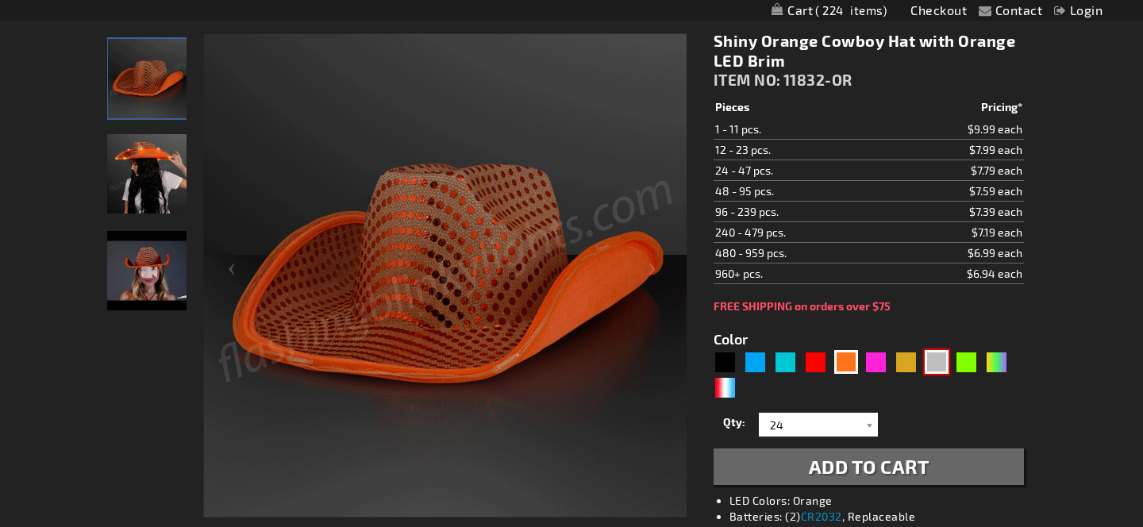
click at [935, 370] on div "Silver" at bounding box center [937, 362] width 24 height 24
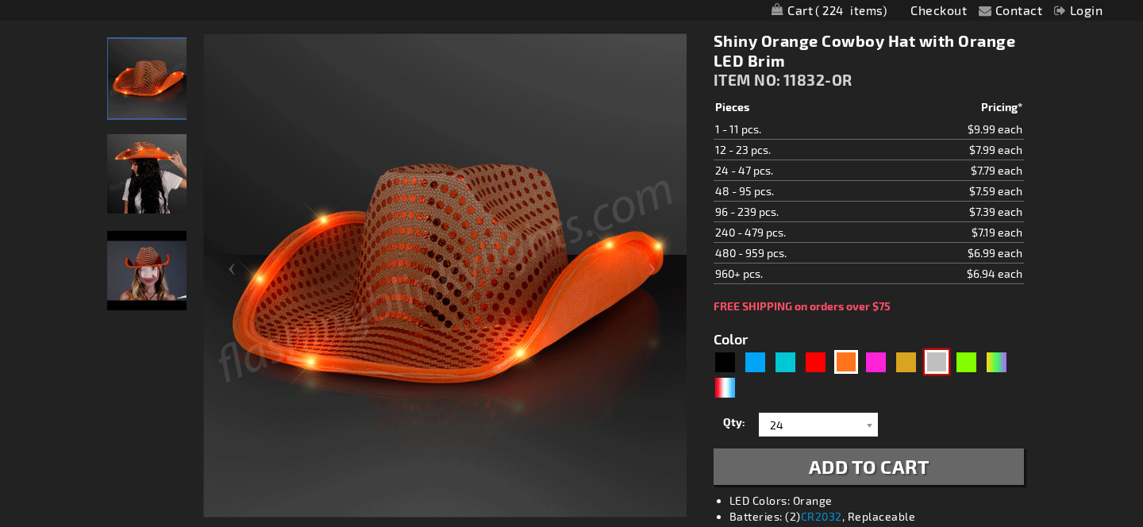
type input "5644"
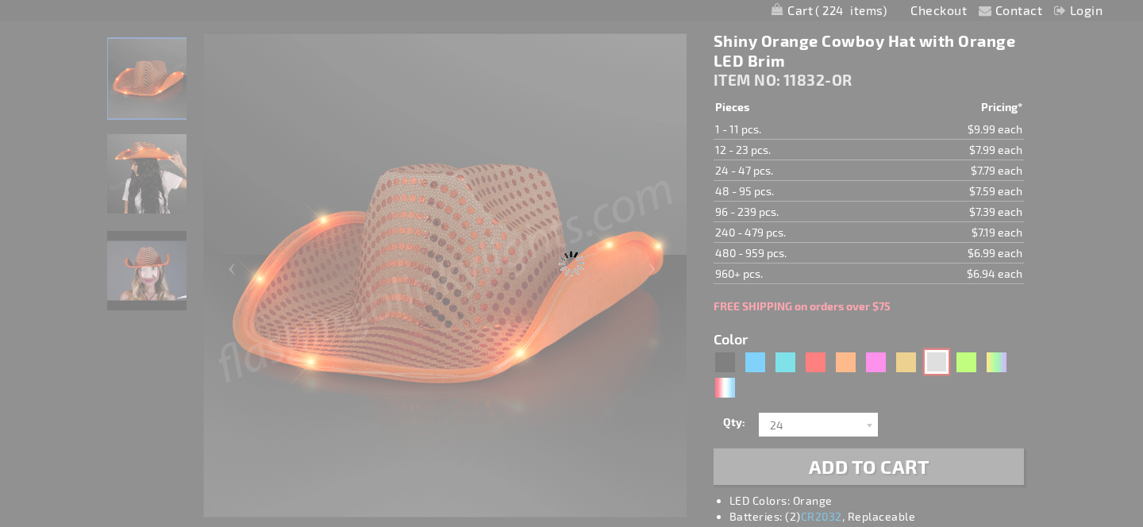
type input "11832-SL"
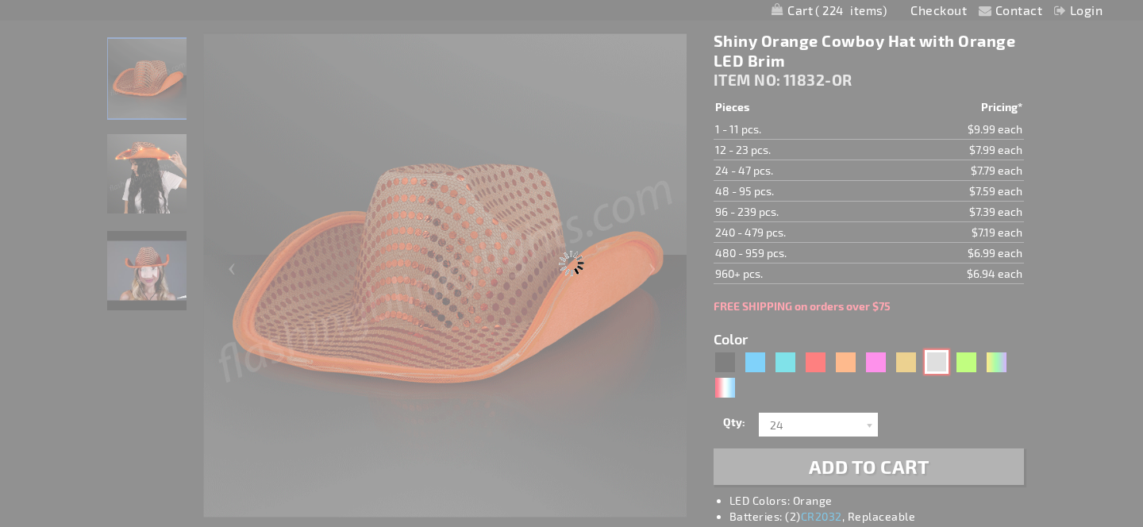
type input "Customize - Silver Sequin Cowboy Hat with White LED Brim - ITEM NO: 11832-SL"
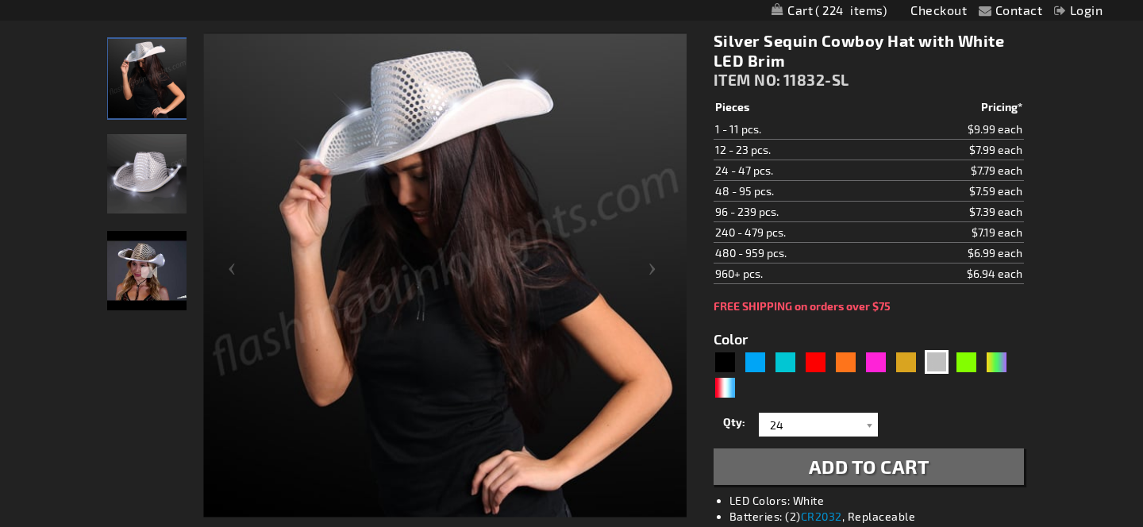
click at [870, 467] on span "Add to Cart" at bounding box center [869, 466] width 121 height 23
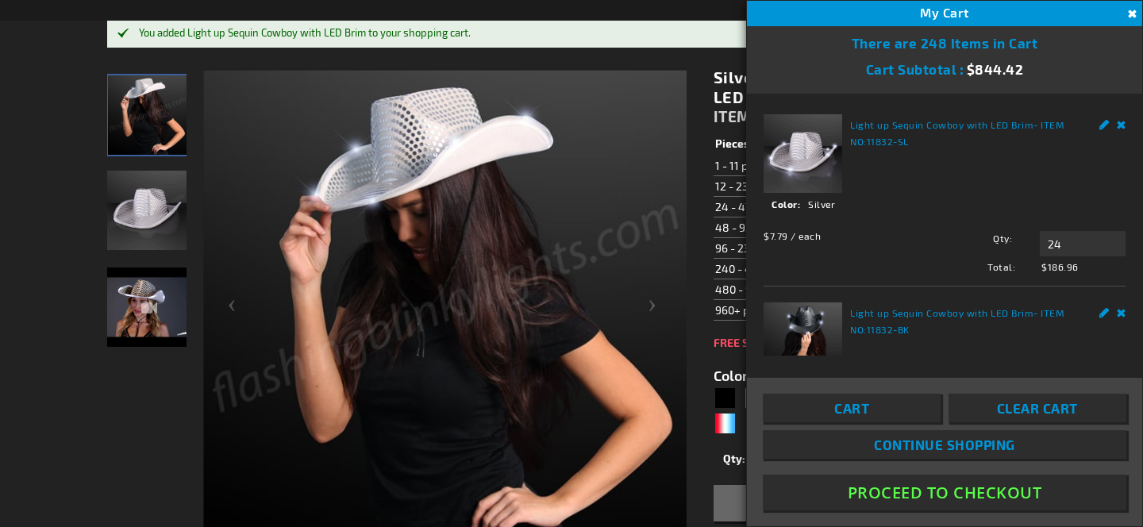
click at [1125, 11] on button "Close" at bounding box center [1130, 14] width 17 height 17
